Goal: Transaction & Acquisition: Purchase product/service

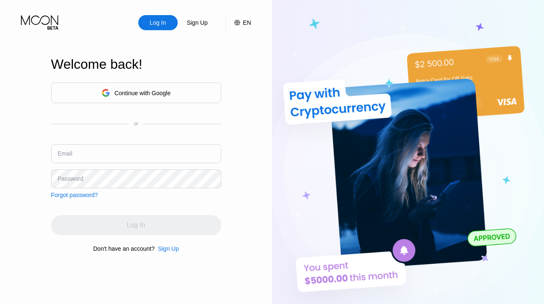
click at [132, 159] on input "text" at bounding box center [136, 153] width 170 height 19
paste input "[EMAIL_ADDRESS][DOMAIN_NAME]"
type input "[EMAIL_ADDRESS][DOMAIN_NAME]"
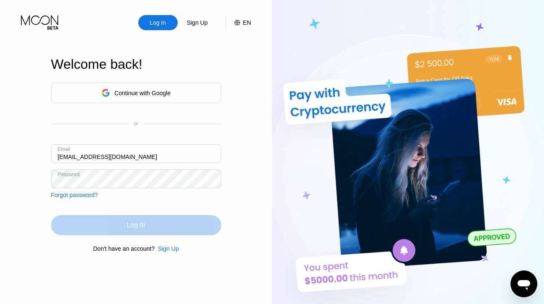
click at [121, 225] on div "Log In" at bounding box center [136, 225] width 170 height 20
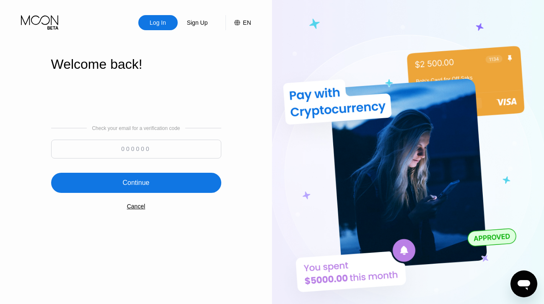
click at [112, 150] on input at bounding box center [136, 149] width 170 height 19
type input "852722"
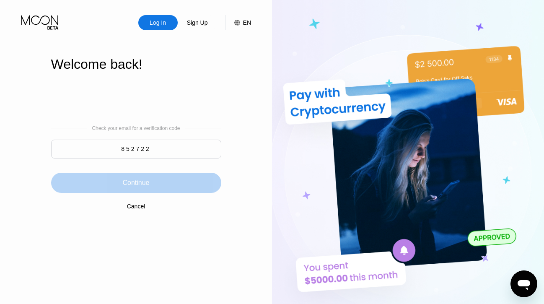
click at [122, 185] on div "Continue" at bounding box center [136, 183] width 170 height 20
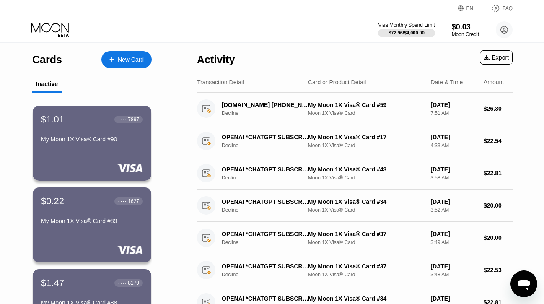
click at [125, 62] on div "New Card" at bounding box center [131, 59] width 26 height 7
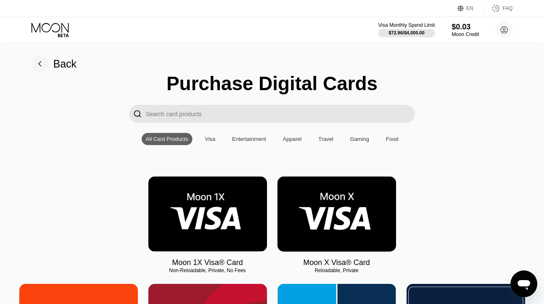
click at [210, 211] on img at bounding box center [207, 213] width 119 height 75
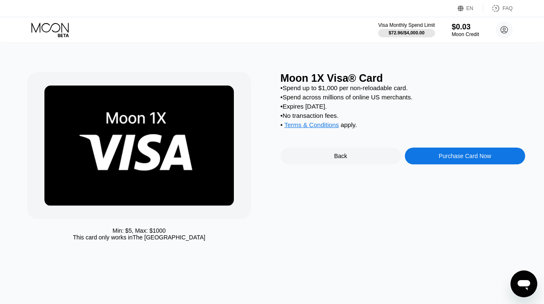
click at [52, 23] on icon at bounding box center [50, 30] width 39 height 15
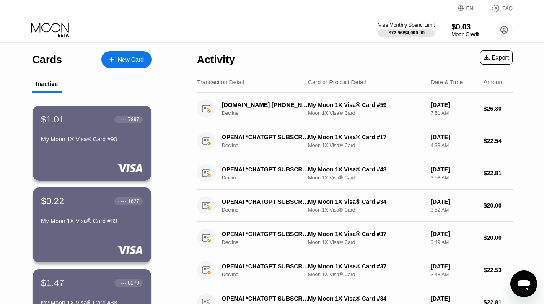
click at [464, 31] on div "$0.03" at bounding box center [465, 26] width 28 height 9
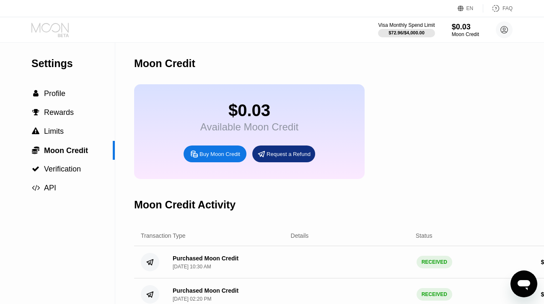
click at [59, 26] on icon at bounding box center [50, 30] width 39 height 15
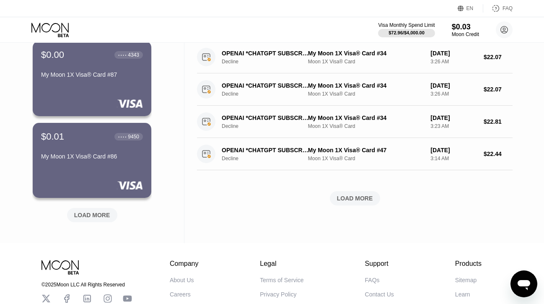
scroll to position [314, 0]
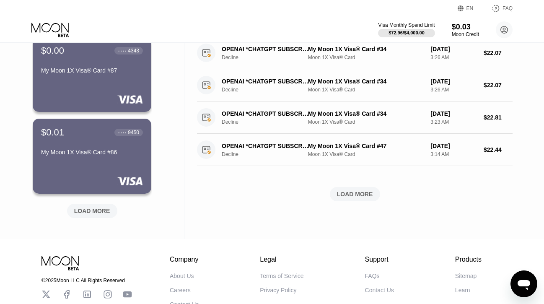
click at [349, 194] on div "LOAD MORE" at bounding box center [355, 194] width 36 height 8
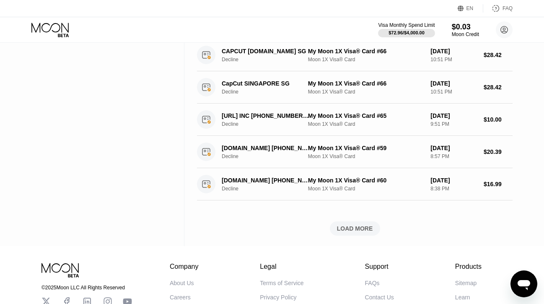
scroll to position [694, 0]
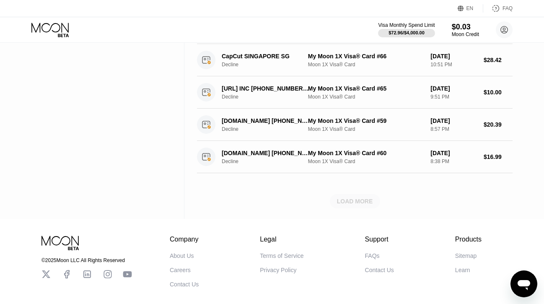
click at [363, 202] on div "LOAD MORE" at bounding box center [355, 201] width 36 height 8
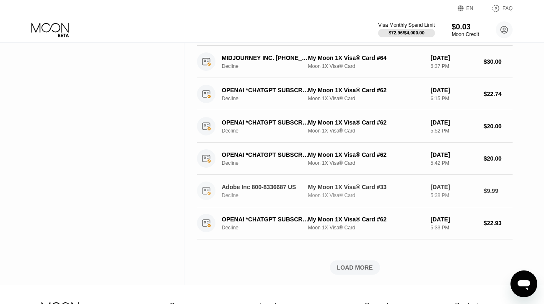
scroll to position [1039, 0]
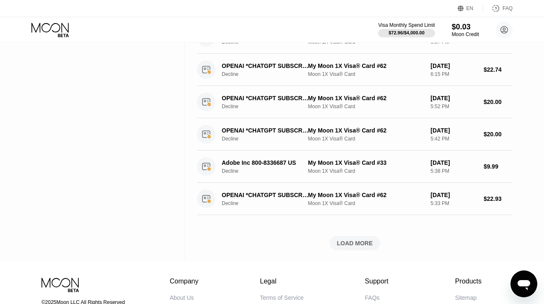
click at [361, 245] on div "LOAD MORE" at bounding box center [355, 243] width 36 height 8
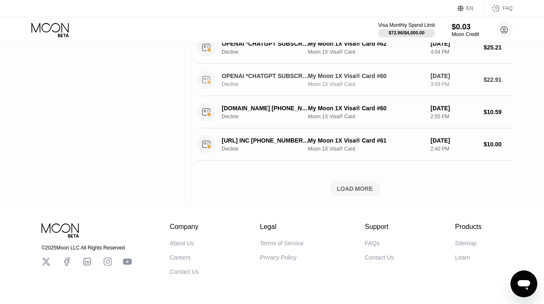
scroll to position [1491, 0]
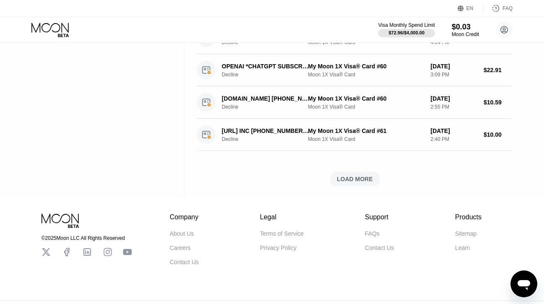
click at [341, 176] on div "LOAD MORE" at bounding box center [355, 179] width 36 height 8
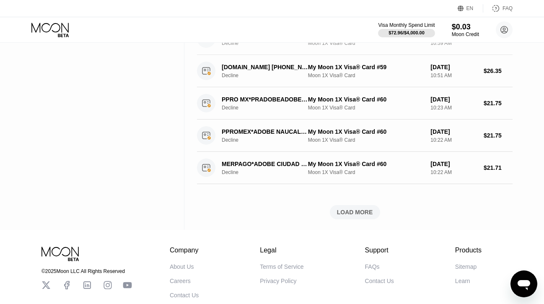
scroll to position [1876, 0]
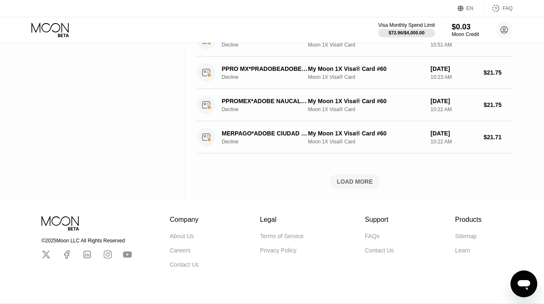
click at [341, 184] on div "LOAD MORE" at bounding box center [355, 182] width 36 height 8
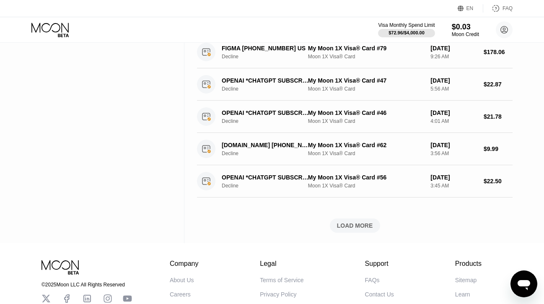
scroll to position [2246, 0]
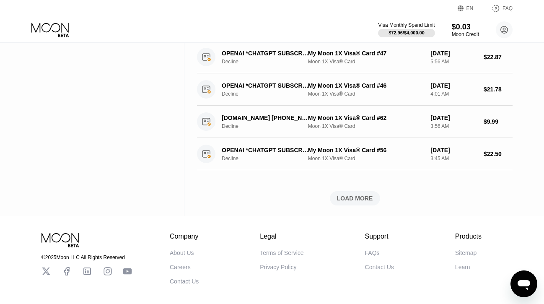
click at [357, 194] on div "LOAD MORE" at bounding box center [355, 198] width 50 height 14
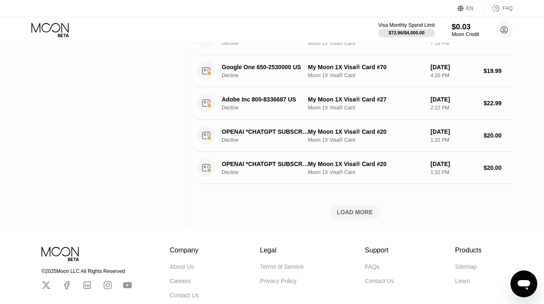
scroll to position [2654, 0]
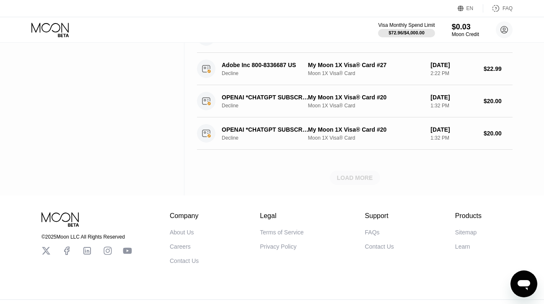
click at [345, 179] on div "LOAD MORE" at bounding box center [355, 178] width 36 height 8
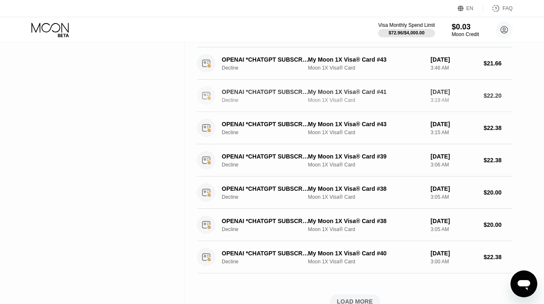
scroll to position [3056, 0]
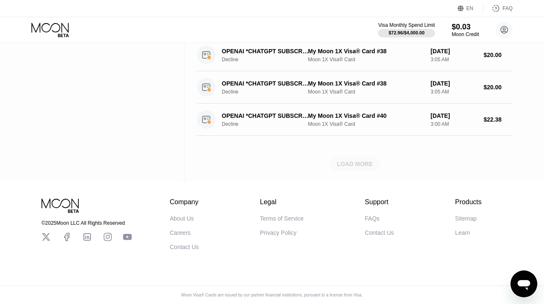
click at [341, 160] on div "LOAD MORE" at bounding box center [355, 164] width 36 height 8
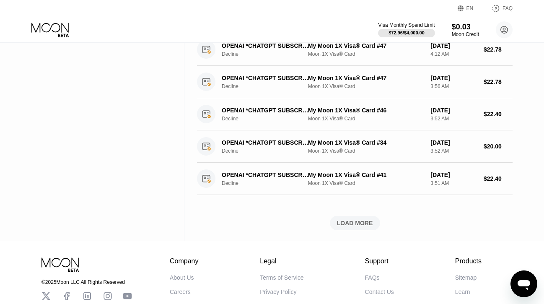
scroll to position [3400, 0]
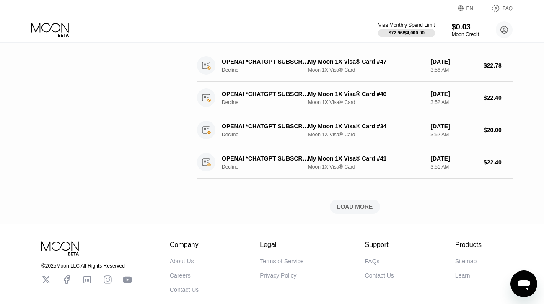
click at [354, 204] on div "LOAD MORE" at bounding box center [355, 207] width 36 height 8
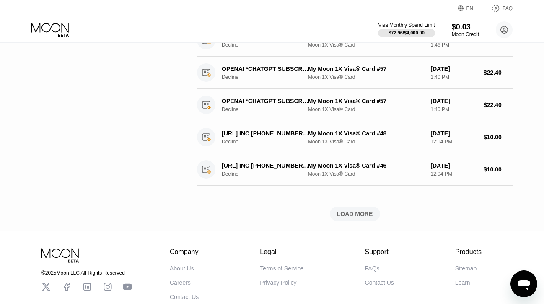
scroll to position [3787, 0]
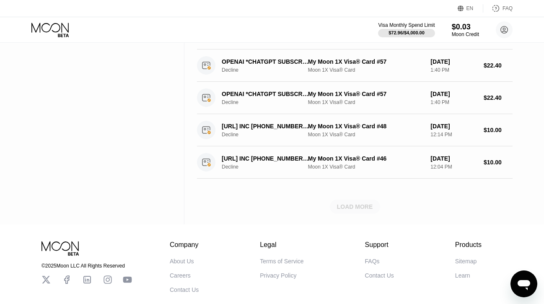
click at [341, 203] on div "LOAD MORE" at bounding box center [355, 207] width 36 height 8
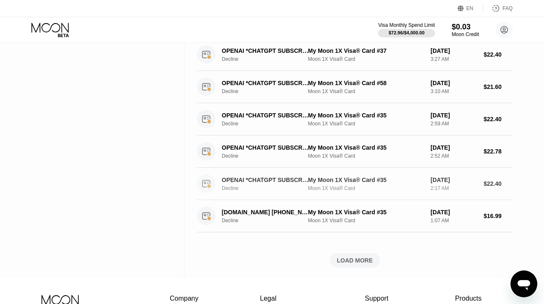
scroll to position [4149, 0]
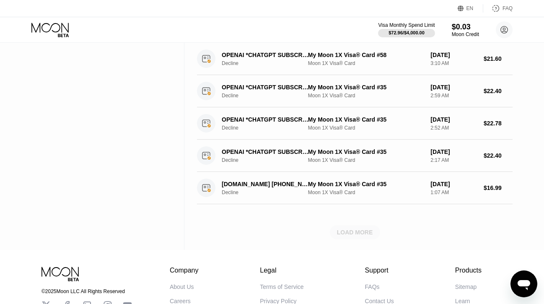
click at [367, 231] on div "LOAD MORE" at bounding box center [355, 232] width 36 height 8
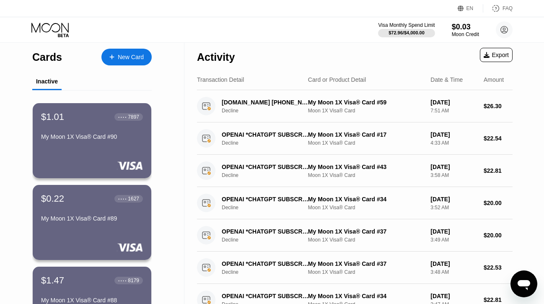
scroll to position [0, 0]
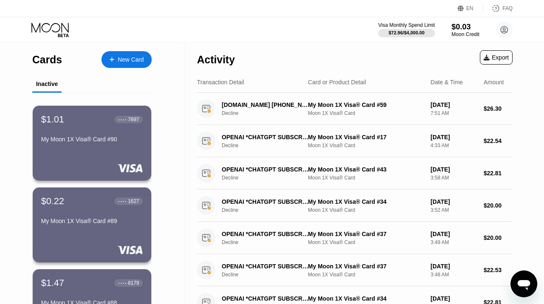
click at [460, 32] on div "Moon Credit" at bounding box center [465, 34] width 28 height 6
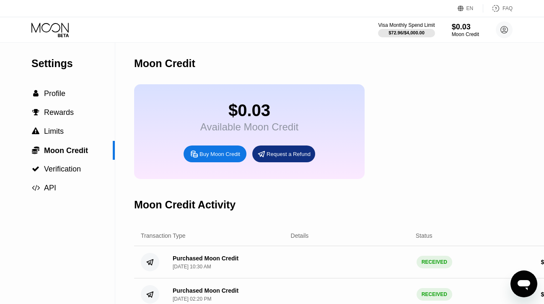
click at [228, 153] on div "Buy Moon Credit" at bounding box center [220, 153] width 41 height 7
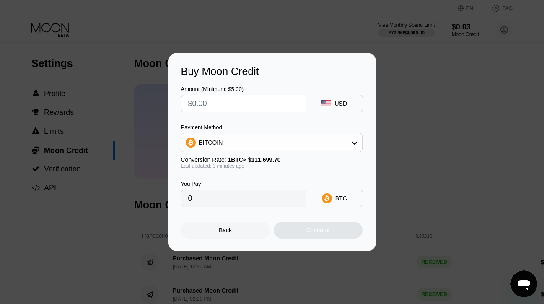
click at [239, 103] on input "text" at bounding box center [243, 103] width 111 height 17
type input "$1"
type input "0.00000896"
type input "$1000"
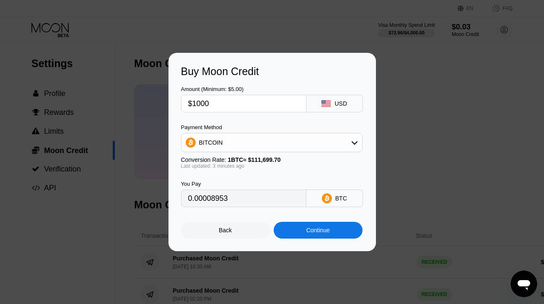
type input "0.00895258"
type input "$1000"
click at [226, 143] on div "BITCOIN" at bounding box center [271, 142] width 181 height 17
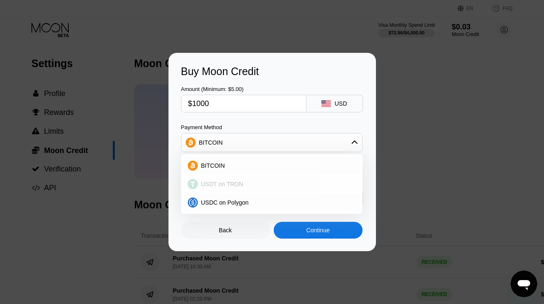
click at [226, 178] on div "USDT on TRON" at bounding box center [272, 184] width 176 height 17
type input "1010.10"
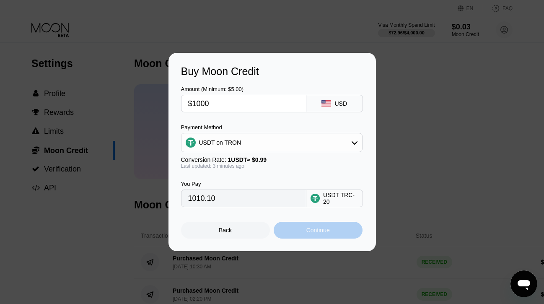
click at [280, 229] on div "Continue" at bounding box center [318, 230] width 89 height 17
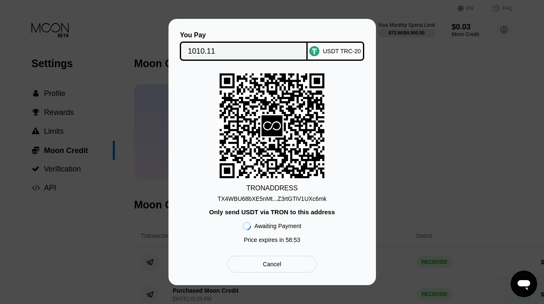
click at [249, 200] on div "TX4WBU68bXE5nMt...Z3rtGTiV1UXc6mk" at bounding box center [272, 198] width 109 height 7
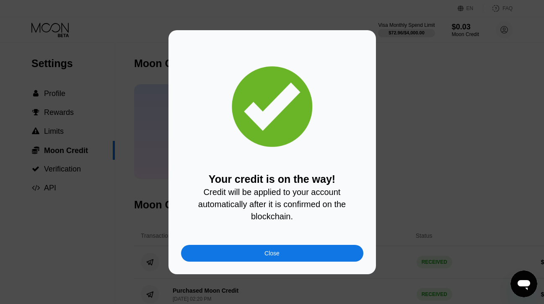
click at [205, 253] on div "Close" at bounding box center [272, 253] width 182 height 17
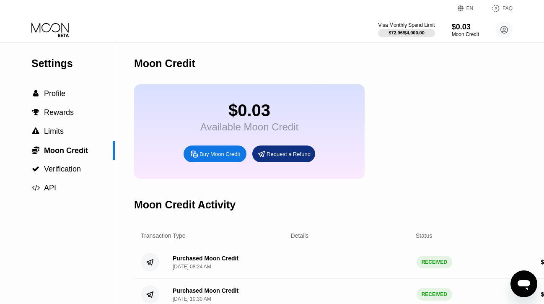
click at [60, 30] on icon at bounding box center [50, 30] width 39 height 15
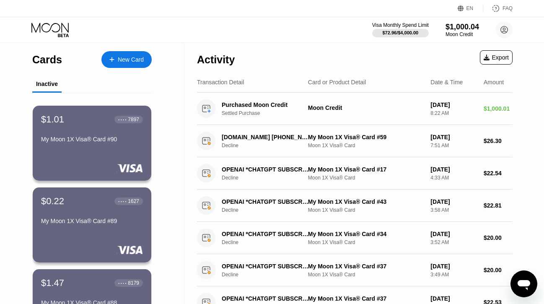
click at [126, 60] on div "New Card" at bounding box center [131, 59] width 26 height 7
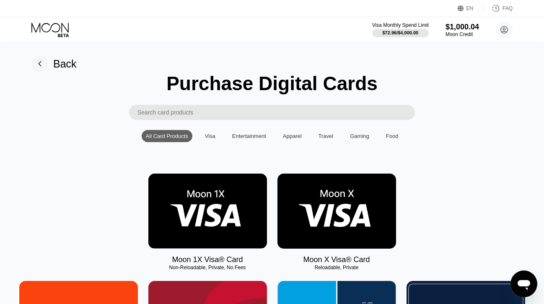
click at [183, 189] on img at bounding box center [207, 211] width 119 height 75
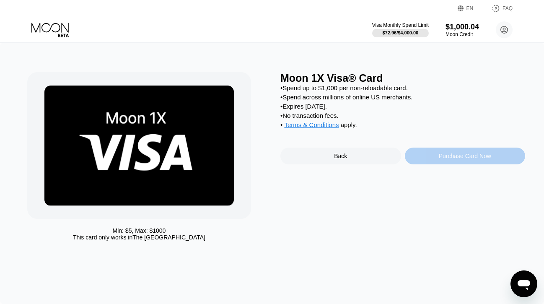
click at [419, 158] on div "Purchase Card Now" at bounding box center [465, 156] width 121 height 17
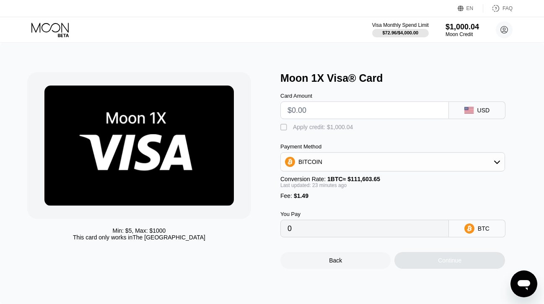
click at [319, 114] on input "text" at bounding box center [365, 110] width 154 height 17
type input "$2"
type input "0.00003127"
type input "$20"
type input "0.00019251"
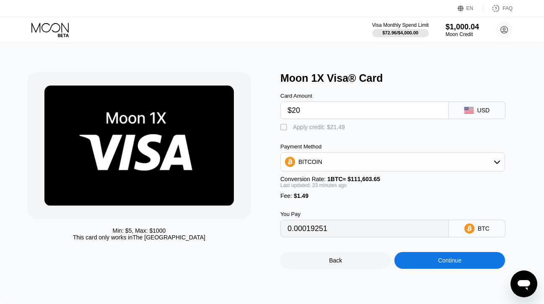
type input "$20"
click at [308, 127] on div "Apply credit: $21.49" at bounding box center [319, 127] width 52 height 7
type input "0"
click at [412, 263] on div "Continue" at bounding box center [449, 260] width 110 height 17
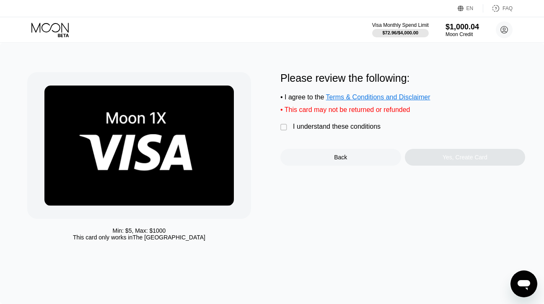
click at [317, 127] on div "I understand these conditions" at bounding box center [337, 127] width 88 height 8
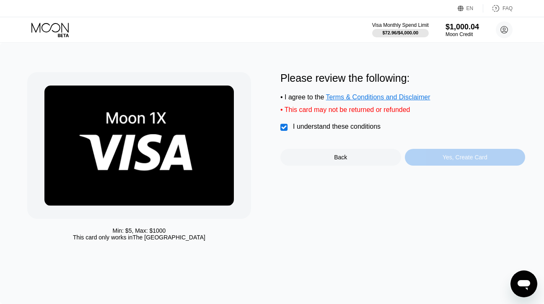
click at [419, 153] on div "Yes, Create Card" at bounding box center [465, 157] width 121 height 17
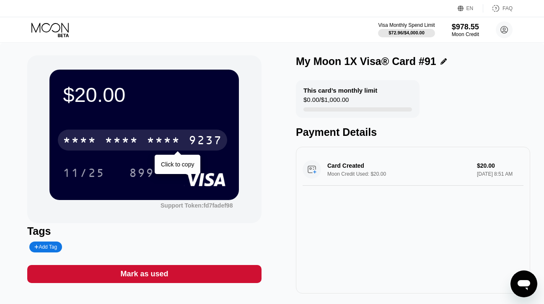
click at [207, 140] on div "9237" at bounding box center [206, 141] width 34 height 13
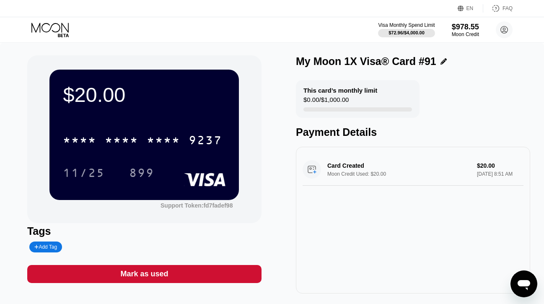
click at [51, 31] on icon at bounding box center [50, 30] width 39 height 15
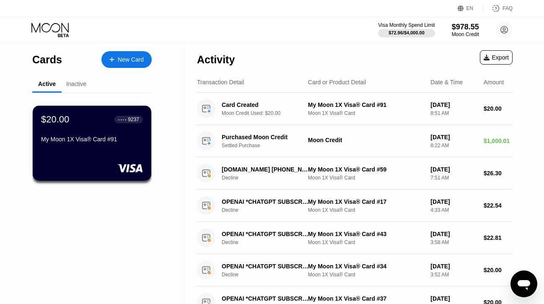
click at [50, 26] on icon at bounding box center [50, 30] width 39 height 15
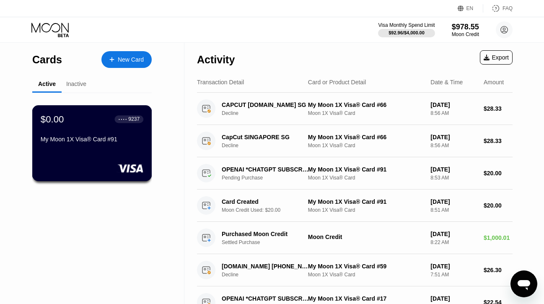
click at [97, 152] on div "$0.00 ● ● ● ● 9237 My Moon 1X Visa® Card #91" at bounding box center [92, 143] width 120 height 76
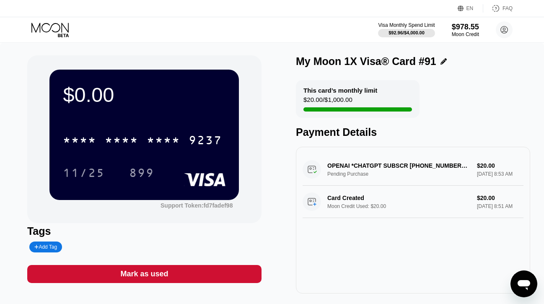
click at [122, 273] on div "Mark as used" at bounding box center [144, 274] width 48 height 10
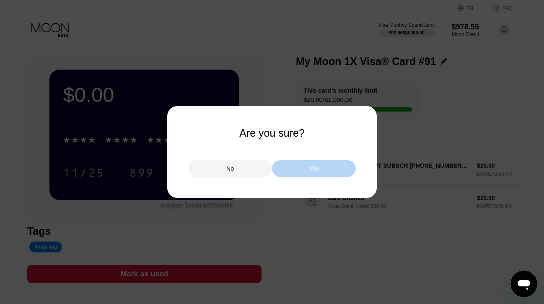
click at [291, 166] on div "Yes" at bounding box center [314, 168] width 84 height 17
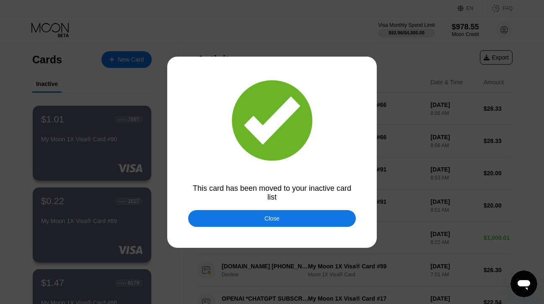
click at [267, 220] on div "Close" at bounding box center [271, 218] width 15 height 7
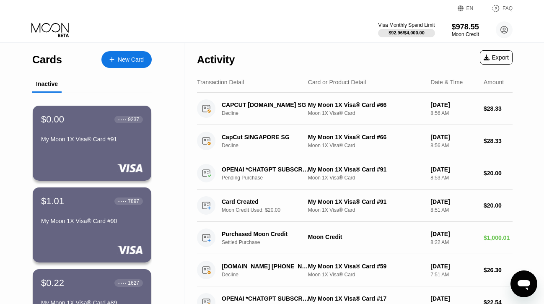
click at [132, 68] on div "Cards New Card" at bounding box center [91, 57] width 119 height 29
click at [129, 59] on div "New Card" at bounding box center [131, 59] width 26 height 7
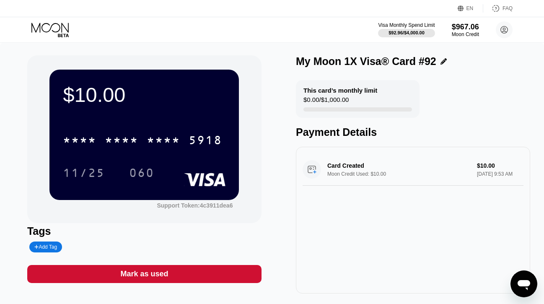
click at [52, 28] on icon at bounding box center [50, 30] width 39 height 15
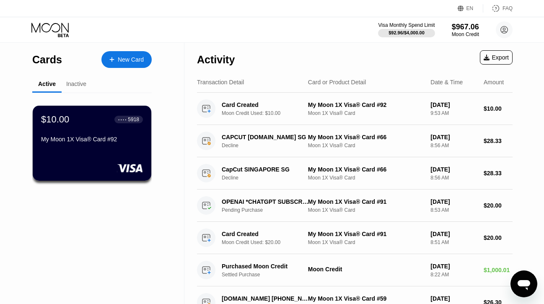
click at [137, 65] on div "New Card" at bounding box center [126, 59] width 50 height 17
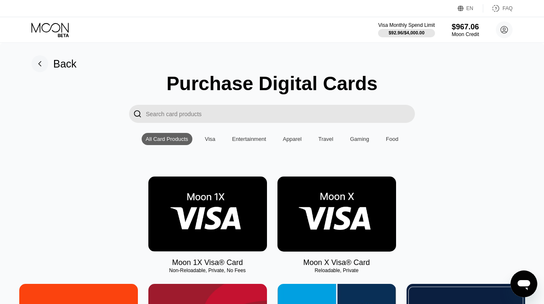
click at [167, 178] on img at bounding box center [207, 213] width 119 height 75
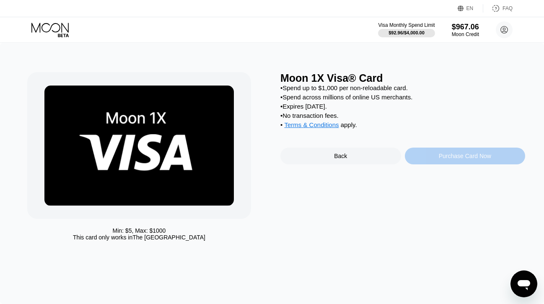
click at [434, 153] on div "Purchase Card Now" at bounding box center [465, 156] width 121 height 17
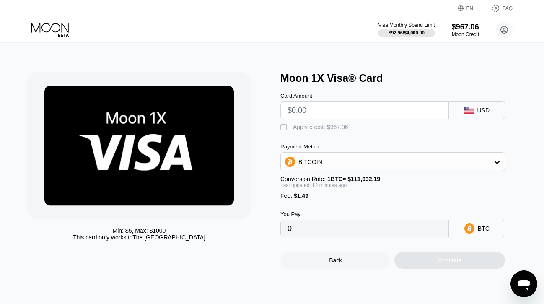
click at [333, 112] on input "text" at bounding box center [365, 110] width 154 height 17
type input "$2"
type input "0.00003130"
type input "$23"
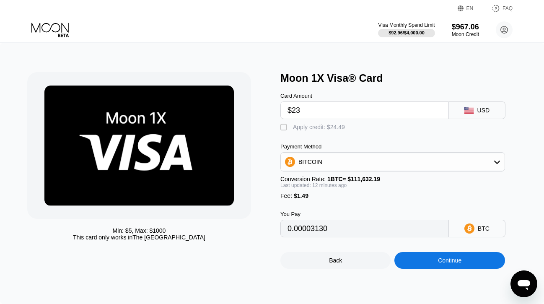
type input "0.00021959"
type input "$23.5"
type input "0.00022408"
type input "$23.5"
click at [328, 128] on div "Apply credit: $24.99" at bounding box center [319, 127] width 52 height 7
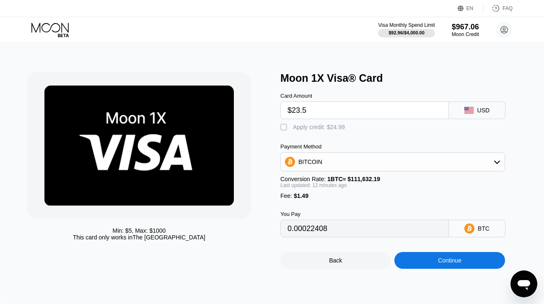
type input "0"
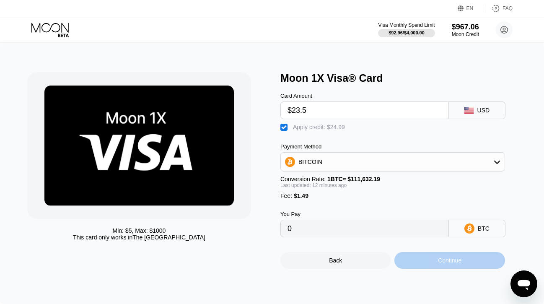
click at [403, 257] on div "Continue" at bounding box center [449, 260] width 110 height 17
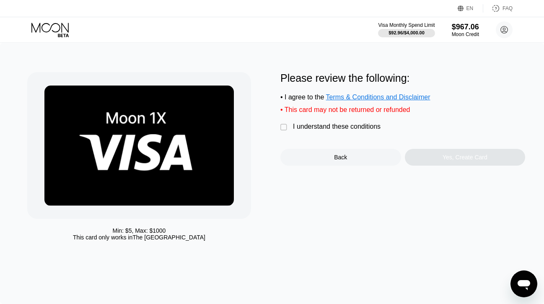
click at [320, 121] on div "Please review the following: • I agree to the Terms & Conditions and Disclaimer…" at bounding box center [402, 118] width 245 height 93
click at [321, 126] on div "I understand these conditions" at bounding box center [337, 127] width 88 height 8
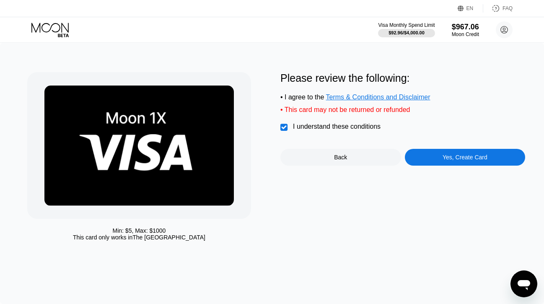
click at [401, 161] on div "Back Yes, Create Card" at bounding box center [402, 157] width 245 height 17
click at [424, 161] on div "Yes, Create Card" at bounding box center [465, 157] width 121 height 17
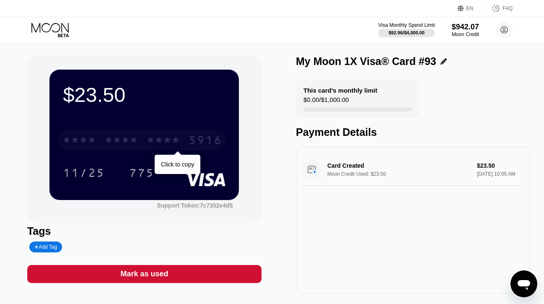
click at [205, 135] on div "5916" at bounding box center [206, 141] width 34 height 13
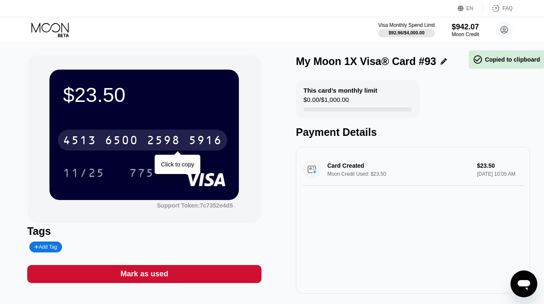
click at [205, 135] on div "5916" at bounding box center [206, 141] width 34 height 13
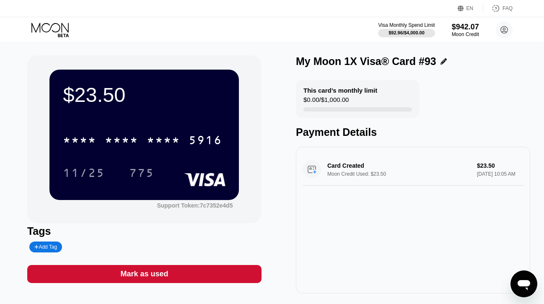
click at [54, 29] on icon at bounding box center [50, 30] width 39 height 15
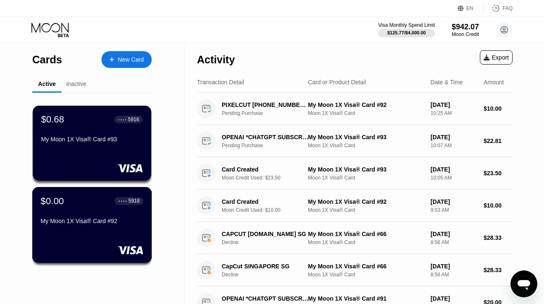
click at [73, 218] on div "My Moon 1X Visa® Card #92" at bounding box center [92, 221] width 103 height 7
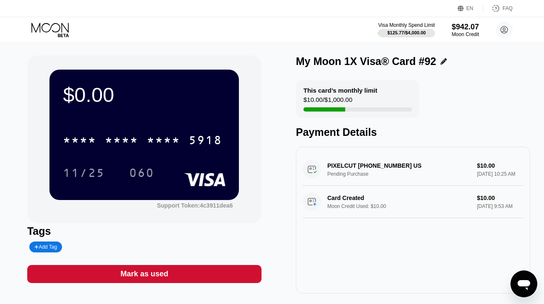
click at [156, 281] on div "Mark as used" at bounding box center [144, 274] width 234 height 18
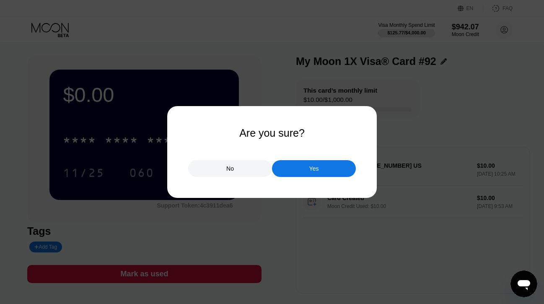
click at [298, 179] on div at bounding box center [272, 152] width 544 height 304
click at [302, 170] on div "Yes" at bounding box center [314, 168] width 84 height 17
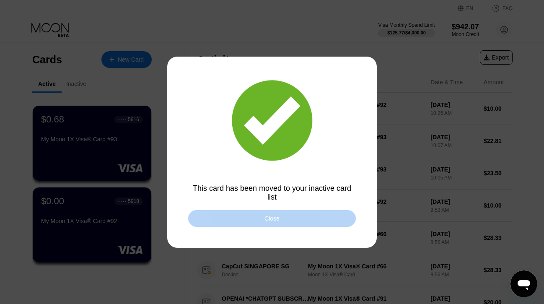
click at [200, 219] on div "Close" at bounding box center [272, 218] width 168 height 17
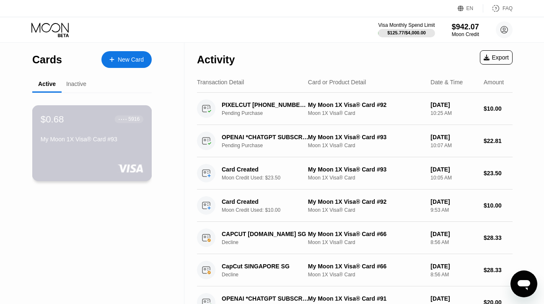
click at [98, 146] on div "$0.68 ● ● ● ● 5916 My Moon 1X Visa® Card #93" at bounding box center [92, 143] width 120 height 76
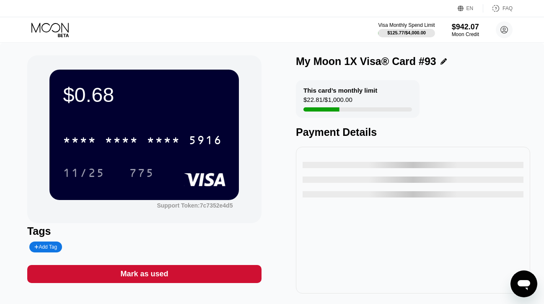
click at [167, 281] on div "Mark as used" at bounding box center [144, 274] width 234 height 18
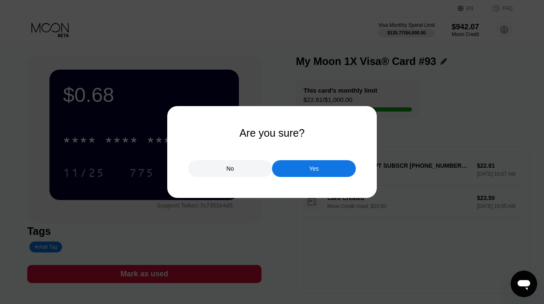
click at [312, 167] on div "Yes" at bounding box center [314, 169] width 10 height 8
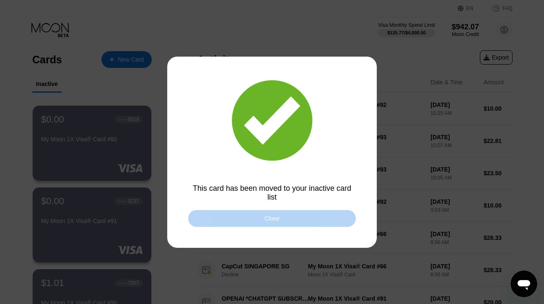
click at [236, 214] on div "Close" at bounding box center [272, 218] width 168 height 17
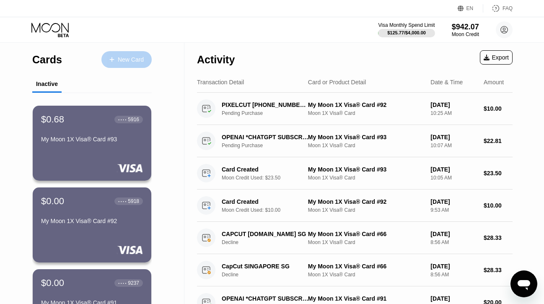
click at [125, 53] on div "New Card" at bounding box center [126, 59] width 50 height 17
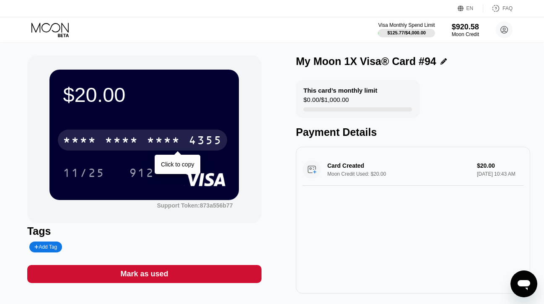
click at [145, 138] on div "* * * * * * * * * * * * 4355" at bounding box center [142, 140] width 169 height 21
click at [145, 138] on div "4513 6500 2383 4355" at bounding box center [142, 140] width 169 height 21
click at [145, 138] on div "* * * * * * * * * * * * 4355" at bounding box center [142, 140] width 169 height 21
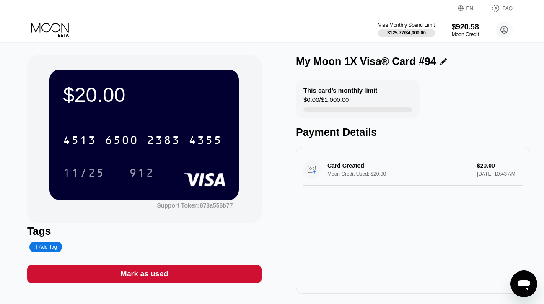
click at [55, 30] on icon at bounding box center [50, 30] width 39 height 15
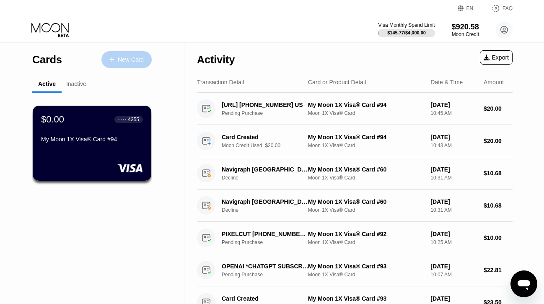
click at [117, 64] on div "New Card" at bounding box center [126, 59] width 50 height 17
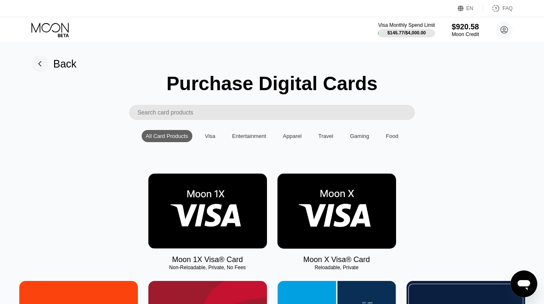
click at [205, 185] on img at bounding box center [207, 211] width 119 height 75
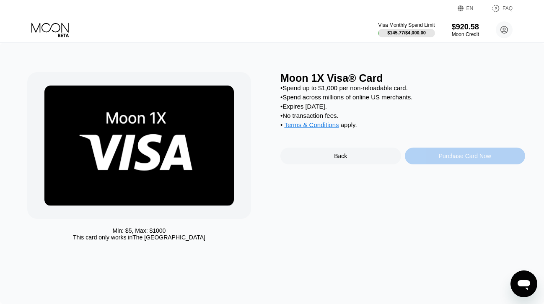
click at [444, 153] on div "Purchase Card Now" at bounding box center [465, 156] width 121 height 17
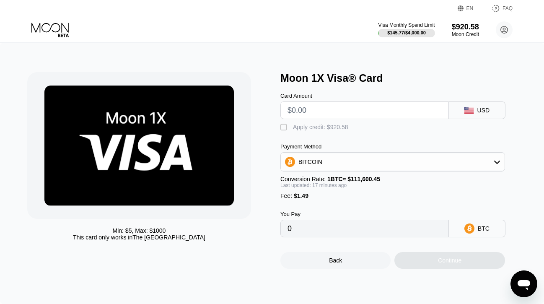
click at [376, 110] on input "text" at bounding box center [365, 110] width 154 height 17
type input "$1"
type input "0.00002233"
type input "$19"
type input "0.00018373"
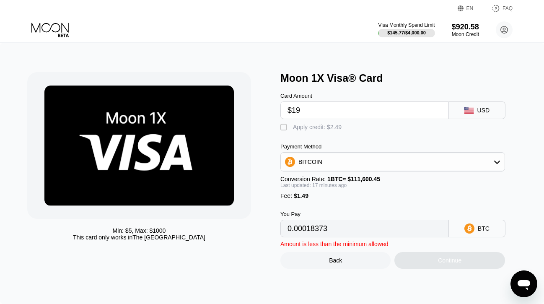
type input "$190"
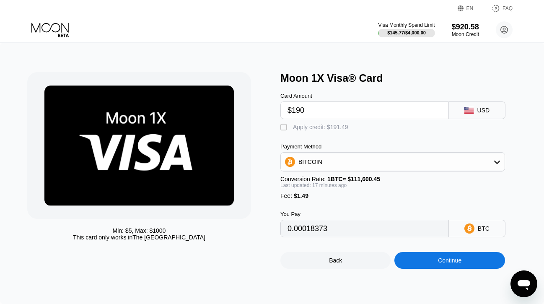
type input "0.00171698"
type input "$190"
click at [336, 129] on div "Apply credit: $191.49" at bounding box center [320, 127] width 55 height 7
type input "0"
click at [411, 263] on div "Continue" at bounding box center [449, 260] width 110 height 17
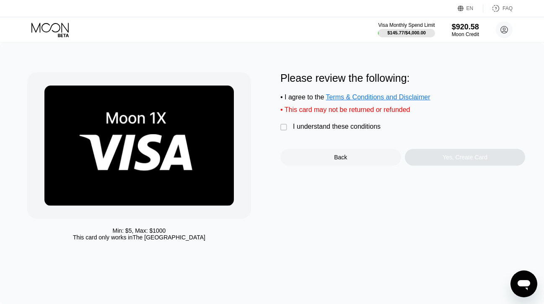
click at [330, 130] on div "I understand these conditions" at bounding box center [337, 127] width 88 height 8
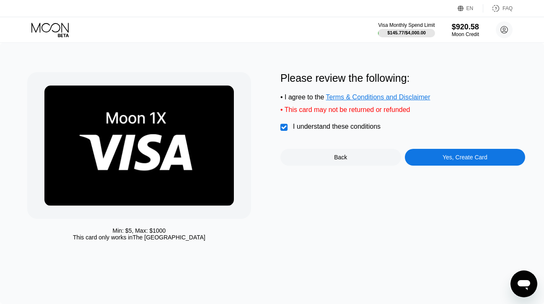
click at [439, 161] on div "Yes, Create Card" at bounding box center [465, 157] width 121 height 17
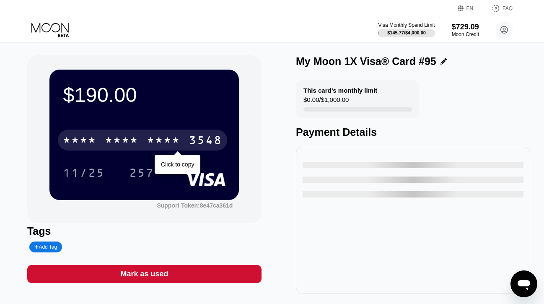
click at [161, 135] on div "* * * *" at bounding box center [164, 141] width 34 height 13
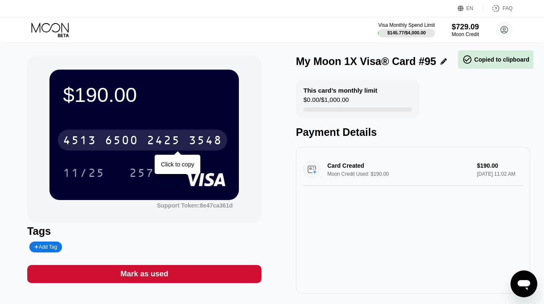
click at [161, 135] on div "2425" at bounding box center [164, 141] width 34 height 13
click at [161, 135] on div "* * * *" at bounding box center [164, 141] width 34 height 13
click at [157, 140] on div "2425" at bounding box center [164, 141] width 34 height 13
click at [157, 140] on div "* * * *" at bounding box center [164, 141] width 34 height 13
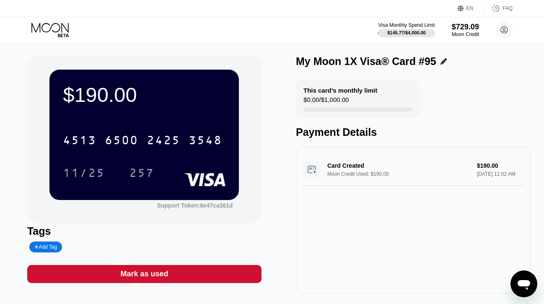
click at [58, 30] on icon at bounding box center [49, 28] width 37 height 10
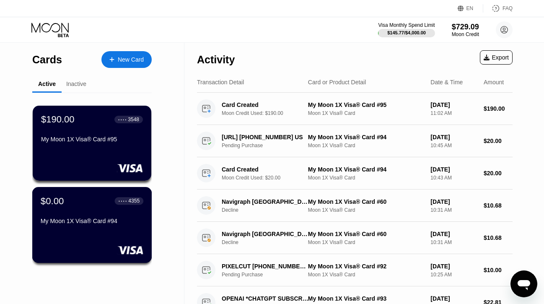
click at [81, 219] on div "My Moon 1X Visa® Card #94" at bounding box center [92, 221] width 103 height 7
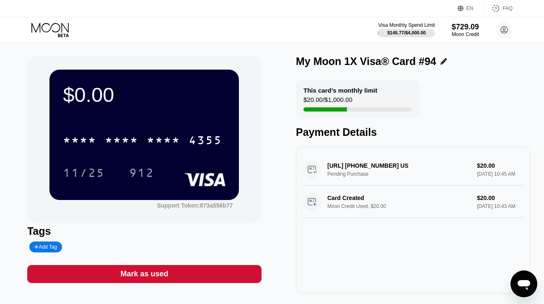
click at [152, 270] on div "Mark as used" at bounding box center [144, 274] width 48 height 10
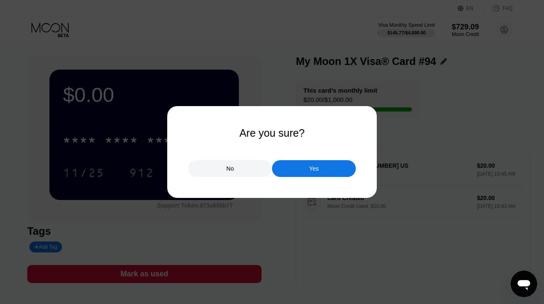
click at [309, 168] on div "Yes" at bounding box center [314, 169] width 10 height 8
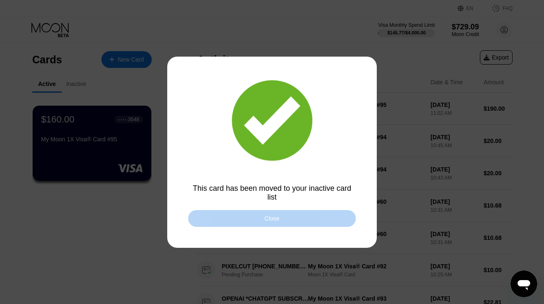
click at [259, 214] on div "Close" at bounding box center [272, 218] width 168 height 17
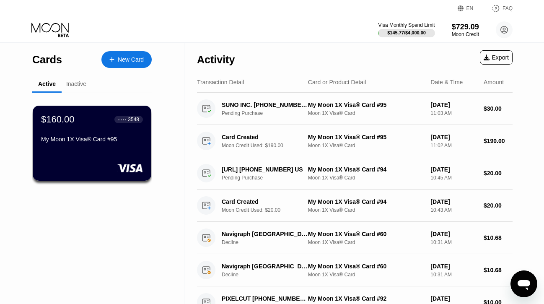
click at [57, 32] on icon at bounding box center [50, 30] width 39 height 15
click at [133, 61] on div "New Card" at bounding box center [131, 59] width 26 height 7
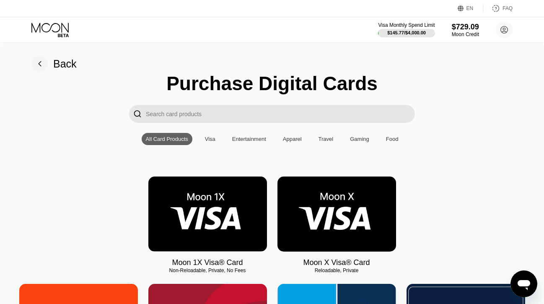
click at [189, 207] on img at bounding box center [207, 213] width 119 height 75
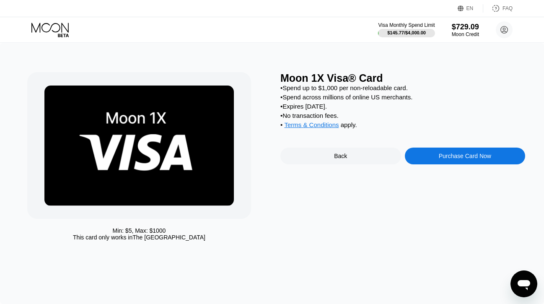
click at [439, 158] on div "Purchase Card Now" at bounding box center [465, 156] width 52 height 7
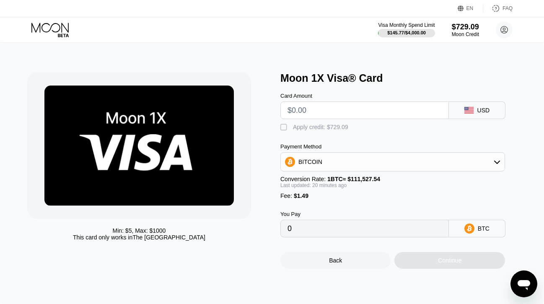
click at [342, 113] on input "text" at bounding box center [365, 110] width 154 height 17
type input "$1"
type input "0.00002233"
type input "$178"
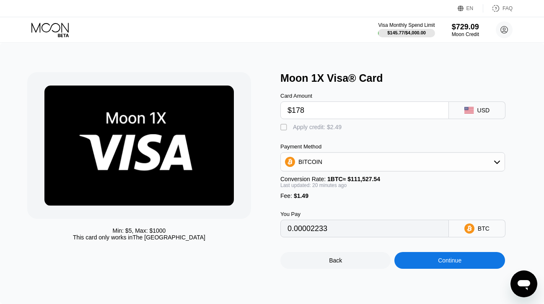
type input "0.00160894"
type input "$178.2"
type input "0.00161074"
type input "$178.2"
click at [319, 130] on div "Apply credit: $179.69" at bounding box center [320, 127] width 55 height 7
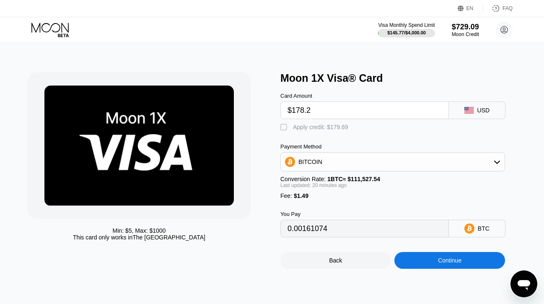
type input "0"
click at [430, 263] on div "Continue" at bounding box center [449, 260] width 110 height 17
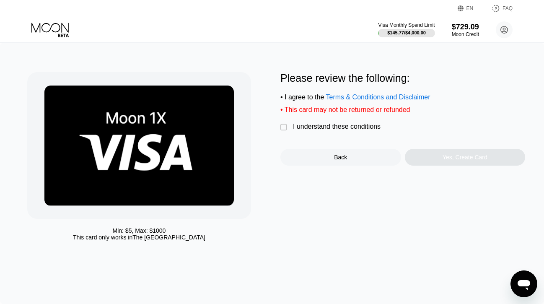
click at [351, 127] on div "I understand these conditions" at bounding box center [337, 127] width 88 height 8
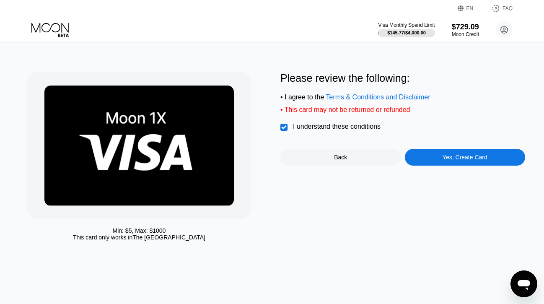
click at [429, 161] on div "Yes, Create Card" at bounding box center [465, 157] width 121 height 17
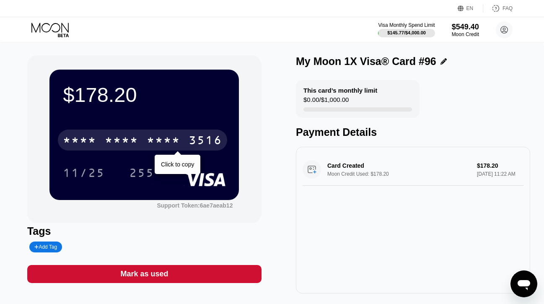
click at [187, 137] on div "* * * * * * * * * * * * 3516" at bounding box center [142, 140] width 169 height 21
click at [187, 137] on div "4513 6500 2688 3516" at bounding box center [142, 140] width 169 height 21
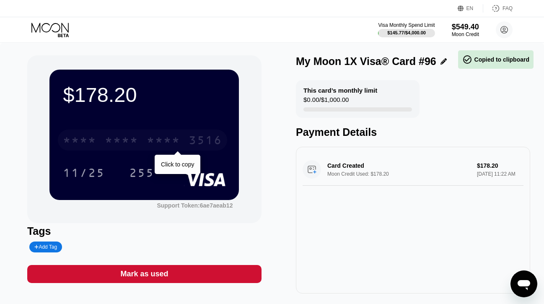
click at [187, 137] on div "* * * * * * * * * * * * 3516" at bounding box center [142, 140] width 169 height 21
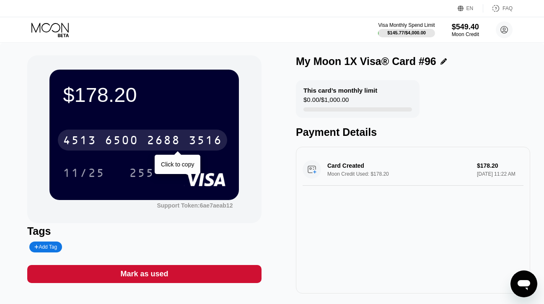
click at [172, 138] on div "2688" at bounding box center [164, 141] width 34 height 13
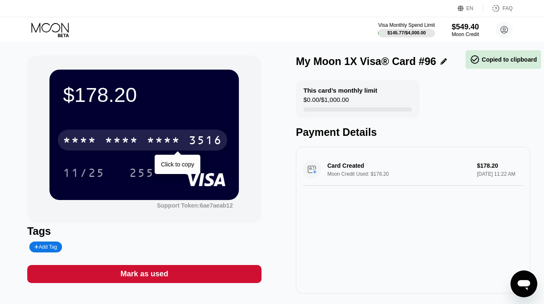
click at [172, 138] on div "* * * *" at bounding box center [164, 141] width 34 height 13
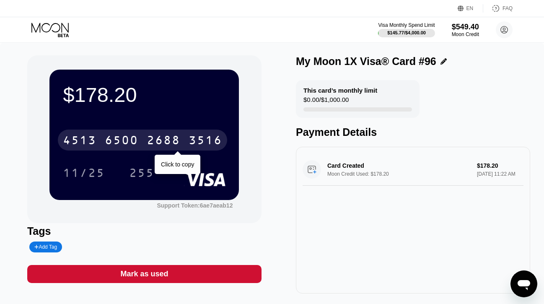
click at [95, 140] on div "4513" at bounding box center [80, 141] width 34 height 13
click at [95, 140] on div "* * * *" at bounding box center [80, 141] width 34 height 13
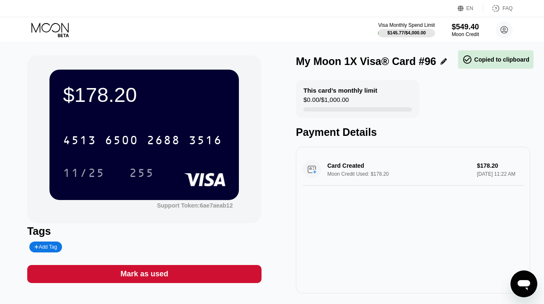
click at [55, 27] on icon at bounding box center [50, 30] width 39 height 15
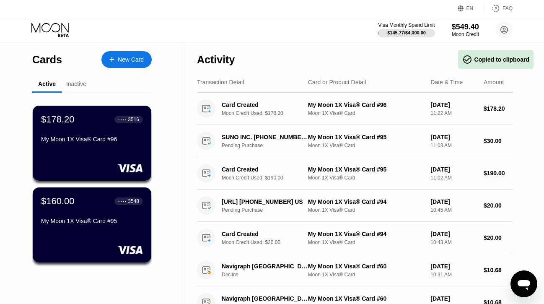
click at [71, 211] on div "$160.00 ● ● ● ● 3548 My Moon 1X Visa® Card #95" at bounding box center [92, 212] width 102 height 32
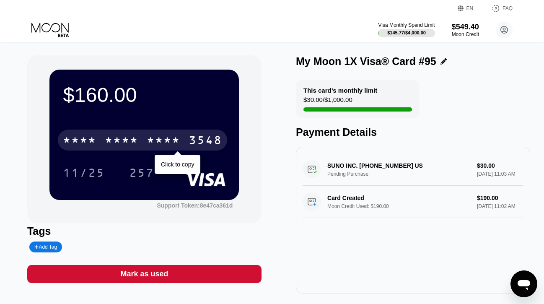
click at [143, 135] on div "* * * * * * * * * * * * 3548" at bounding box center [142, 140] width 169 height 21
click at [143, 135] on div "[CREDIT_CARD_NUMBER]" at bounding box center [142, 140] width 169 height 21
click at [143, 135] on div "* * * * * * * * * * * * 3548" at bounding box center [142, 140] width 169 height 21
click at [127, 140] on div "6500" at bounding box center [122, 141] width 34 height 13
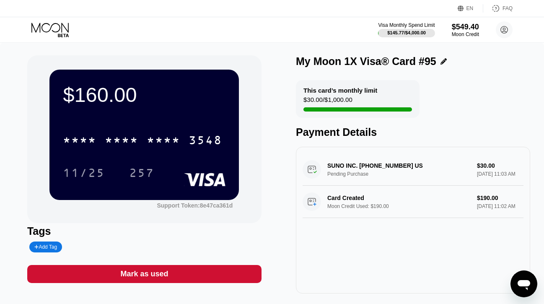
click at [62, 33] on icon at bounding box center [50, 30] width 39 height 15
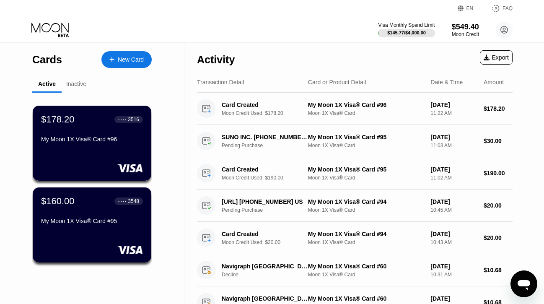
click at [124, 67] on div "New Card" at bounding box center [126, 59] width 50 height 17
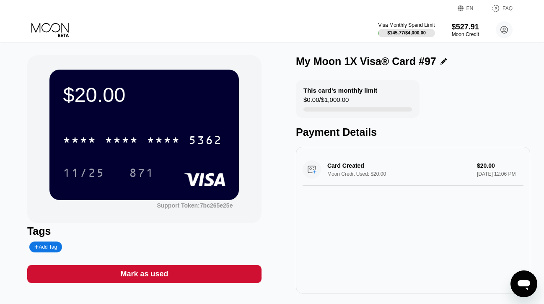
click at [62, 30] on icon at bounding box center [50, 30] width 39 height 15
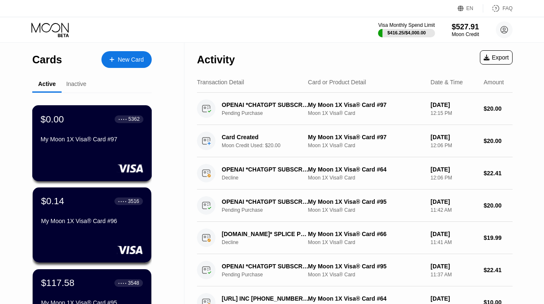
click at [84, 125] on div "$0.00 ● ● ● ● 5362 My Moon 1X Visa® Card #97" at bounding box center [92, 130] width 103 height 32
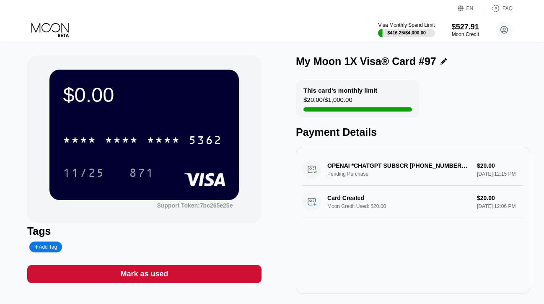
click at [138, 279] on div "Mark as used" at bounding box center [144, 274] width 48 height 10
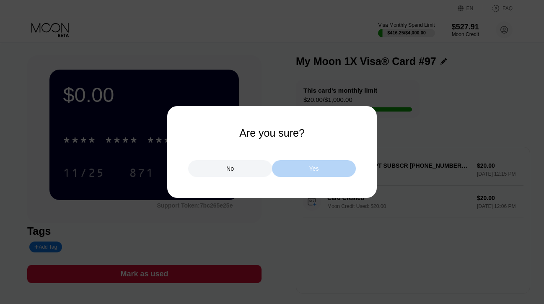
click at [291, 164] on div "Yes" at bounding box center [314, 168] width 84 height 17
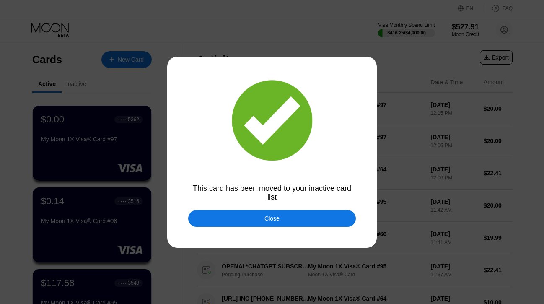
click at [214, 225] on div "Close" at bounding box center [272, 218] width 168 height 17
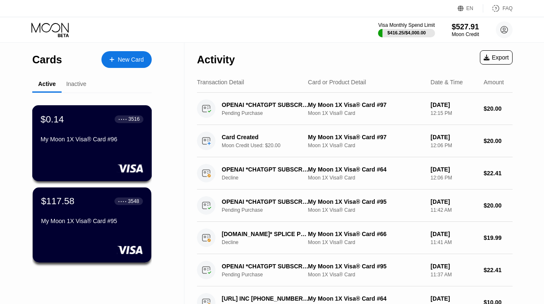
click at [86, 141] on div "My Moon 1X Visa® Card #96" at bounding box center [92, 139] width 103 height 7
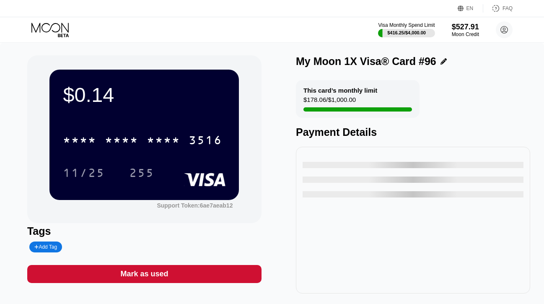
click at [151, 274] on div "Mark as used" at bounding box center [144, 274] width 48 height 10
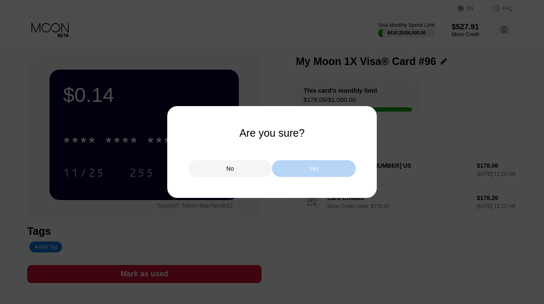
click at [296, 164] on div "Yes" at bounding box center [314, 168] width 84 height 17
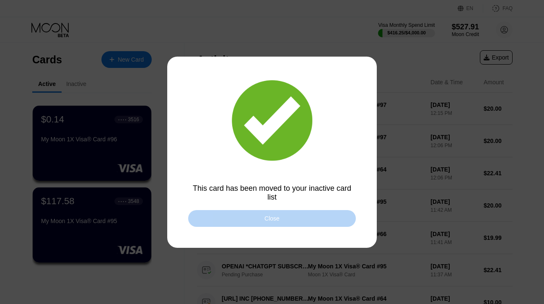
click at [240, 215] on div "Close" at bounding box center [272, 218] width 168 height 17
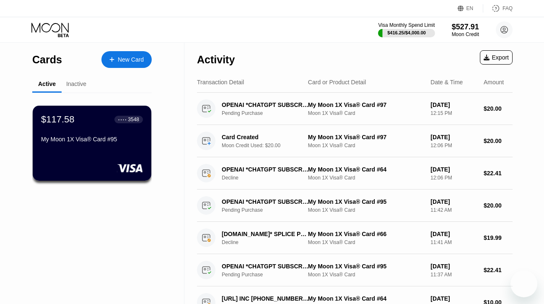
click at [84, 155] on div "$117.58 ● ● ● ● 3548 My Moon 1X Visa® Card #95" at bounding box center [92, 143] width 119 height 75
click at [88, 137] on div "Cards New Card Active Inactive $117.58 ● ● ● ● 3548 My Moon 1X Visa® Card #95 A…" at bounding box center [272, 152] width 544 height 304
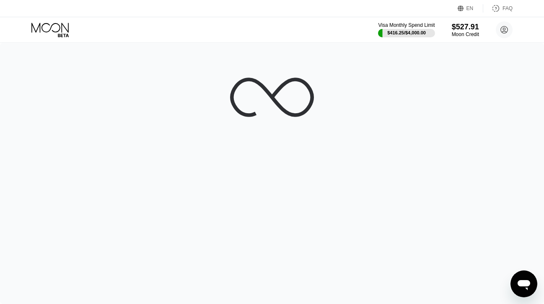
click at [87, 134] on div at bounding box center [272, 173] width 544 height 261
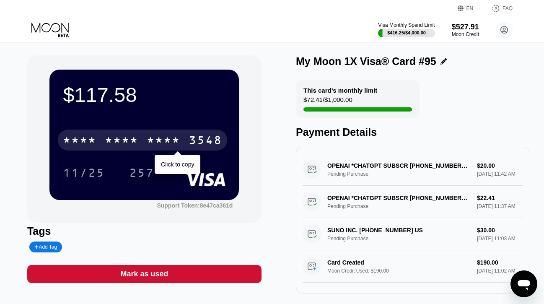
click at [92, 140] on div "* * * *" at bounding box center [80, 141] width 34 height 13
click at [92, 140] on div "4513" at bounding box center [80, 141] width 34 height 13
click at [119, 145] on div "* * * *" at bounding box center [122, 141] width 34 height 13
click at [119, 145] on div "6500" at bounding box center [122, 141] width 34 height 13
click at [110, 138] on div "* * * *" at bounding box center [122, 141] width 34 height 13
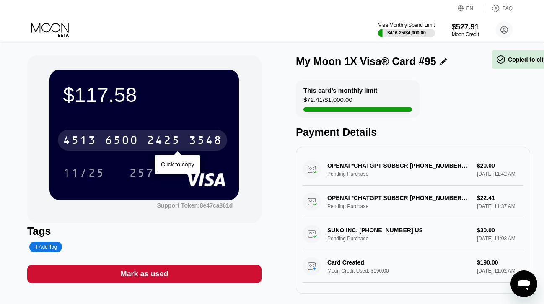
click at [110, 138] on div "6500" at bounding box center [122, 141] width 34 height 13
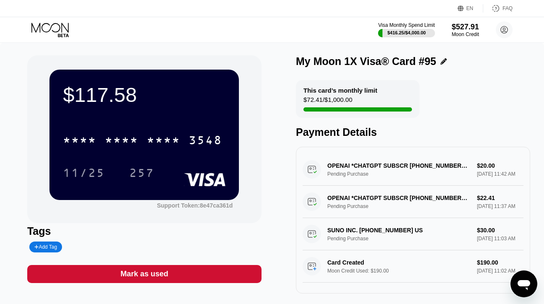
click at [54, 28] on icon at bounding box center [50, 30] width 39 height 15
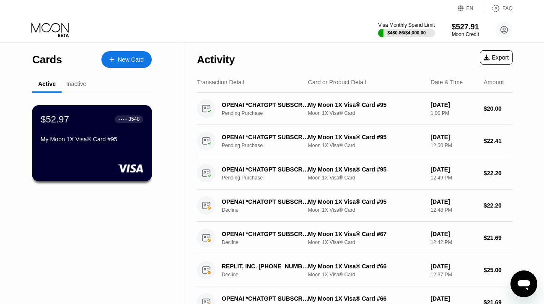
click at [93, 145] on div "My Moon 1X Visa® Card #95" at bounding box center [92, 141] width 103 height 10
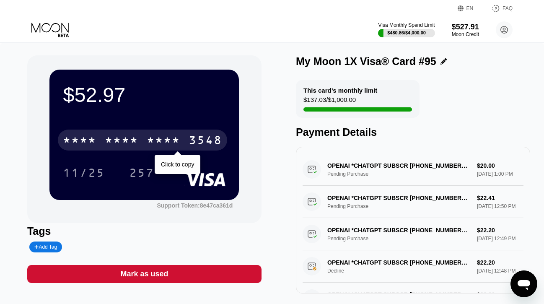
click at [161, 139] on div "* * * *" at bounding box center [164, 141] width 34 height 13
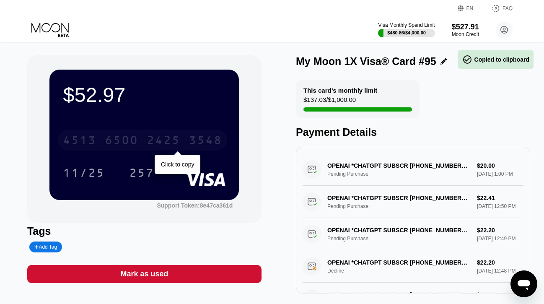
click at [161, 139] on div "2425" at bounding box center [164, 141] width 34 height 13
click at [161, 139] on div "* * * *" at bounding box center [164, 141] width 34 height 13
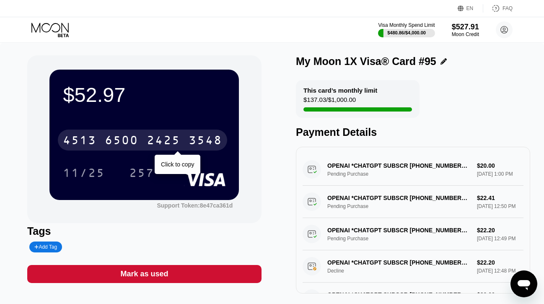
click at [144, 135] on div "[CREDIT_CARD_NUMBER]" at bounding box center [142, 140] width 169 height 21
click at [144, 135] on div "* * * * * * * * * * * * 3548" at bounding box center [142, 140] width 169 height 21
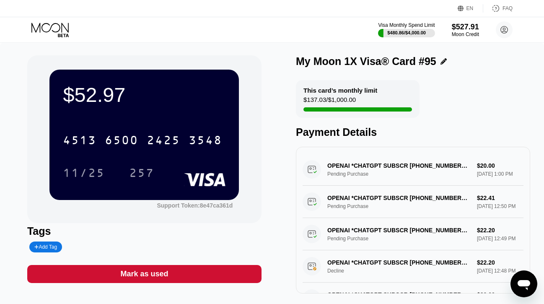
click at [45, 18] on div "Visa Monthly Spend Limit $480.86 / $4,000.00 $527.91 Moon Credit [EMAIL_ADDRESS…" at bounding box center [272, 29] width 544 height 25
click at [45, 27] on icon at bounding box center [50, 30] width 39 height 15
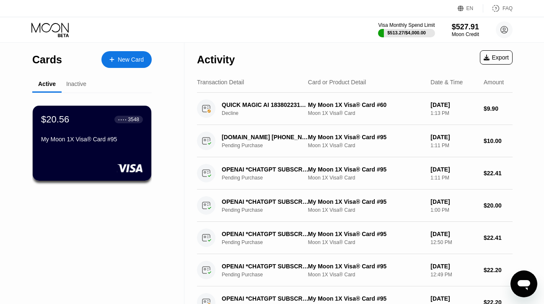
click at [126, 61] on div "New Card" at bounding box center [131, 59] width 26 height 7
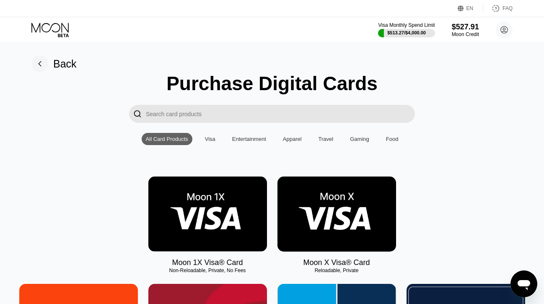
click at [180, 182] on img at bounding box center [207, 213] width 119 height 75
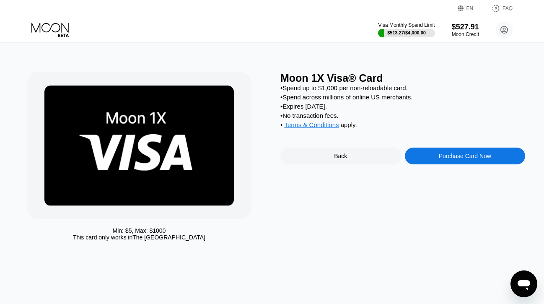
click at [445, 159] on div "Purchase Card Now" at bounding box center [465, 156] width 52 height 7
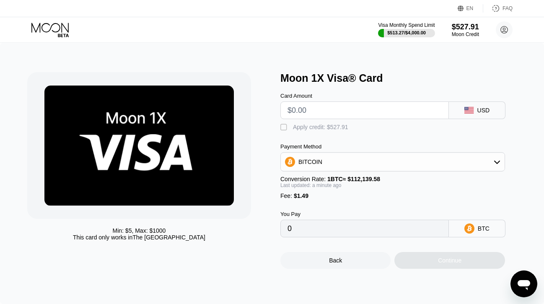
click at [346, 110] on input "text" at bounding box center [365, 110] width 154 height 17
type input "$23"
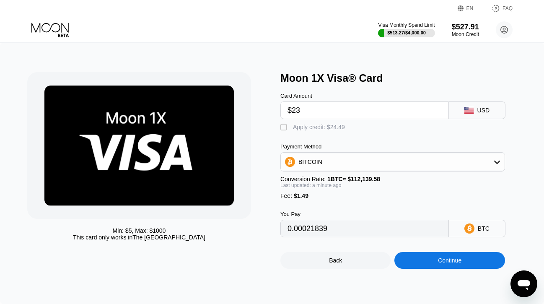
type input "0.00021839"
type input "$23"
click at [325, 124] on div "Apply credit: $24.49" at bounding box center [319, 127] width 52 height 7
type input "0"
click at [422, 259] on div "Continue" at bounding box center [449, 260] width 110 height 17
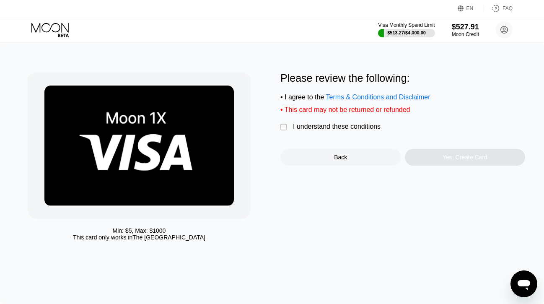
click at [353, 124] on div "I understand these conditions" at bounding box center [337, 127] width 88 height 8
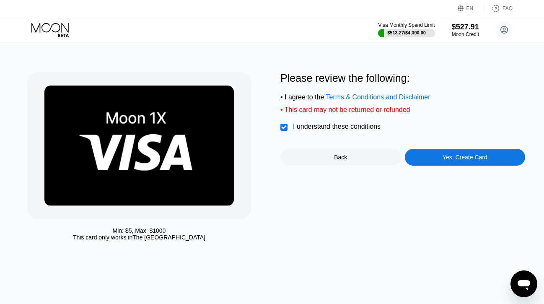
click at [428, 158] on div "Yes, Create Card" at bounding box center [465, 157] width 121 height 17
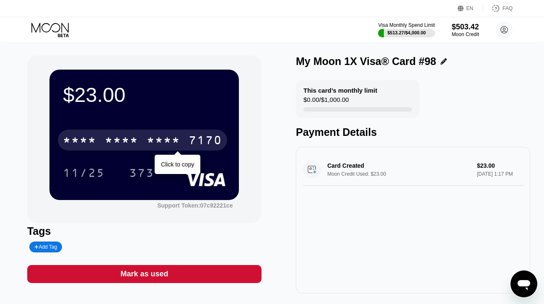
click at [171, 138] on div "* * * *" at bounding box center [164, 141] width 34 height 13
click at [171, 138] on div "2801" at bounding box center [164, 141] width 34 height 13
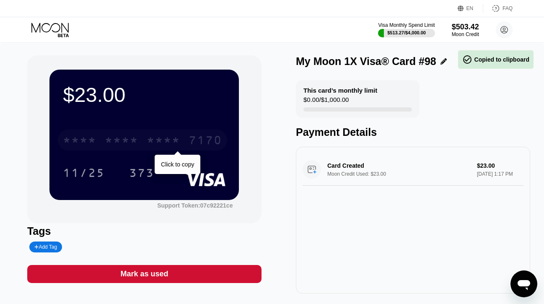
click at [171, 138] on div "* * * *" at bounding box center [164, 141] width 34 height 13
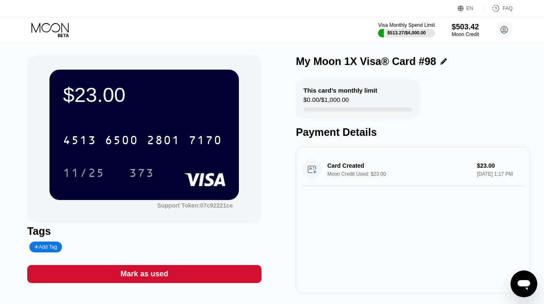
click at [59, 36] on icon at bounding box center [50, 30] width 39 height 15
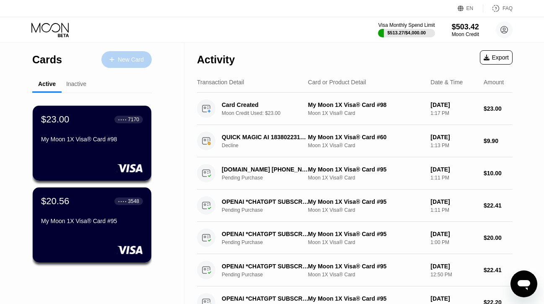
click at [136, 53] on div "New Card" at bounding box center [126, 59] width 50 height 17
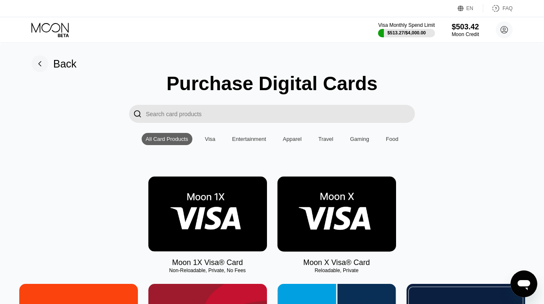
click at [222, 191] on img at bounding box center [207, 213] width 119 height 75
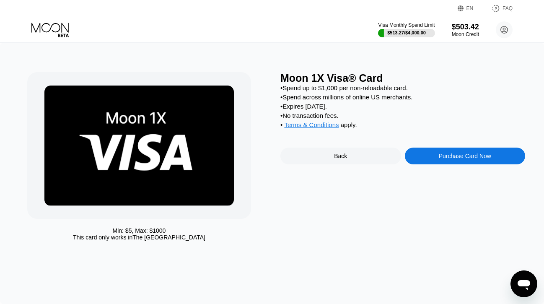
click at [421, 161] on div "Purchase Card Now" at bounding box center [465, 156] width 121 height 17
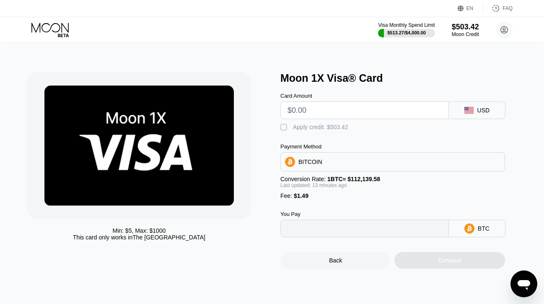
type input "0"
click at [326, 110] on input "text" at bounding box center [365, 110] width 154 height 17
type input "$1"
type input "0.00002223"
type input "$190"
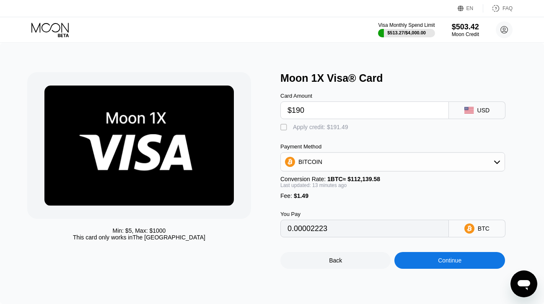
type input "0.00170891"
type input "$190"
click at [315, 124] on div "Apply credit: $191.49" at bounding box center [320, 127] width 55 height 7
type input "0"
click at [418, 258] on div "Continue" at bounding box center [449, 260] width 110 height 17
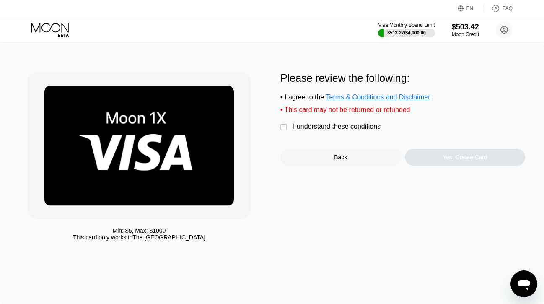
click at [360, 126] on div "I understand these conditions" at bounding box center [337, 127] width 88 height 8
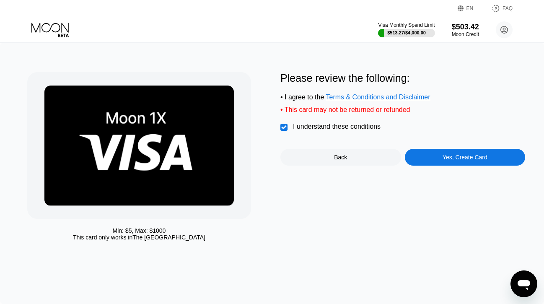
click at [428, 159] on div "Yes, Create Card" at bounding box center [465, 157] width 121 height 17
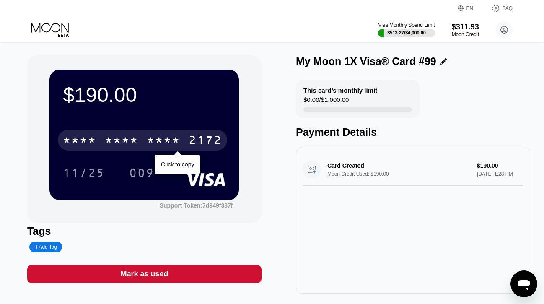
click at [151, 135] on div "* * * *" at bounding box center [164, 141] width 34 height 13
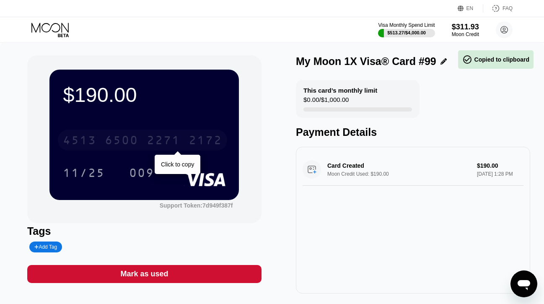
click at [141, 142] on div "4513 6500 2271 2172" at bounding box center [142, 140] width 169 height 21
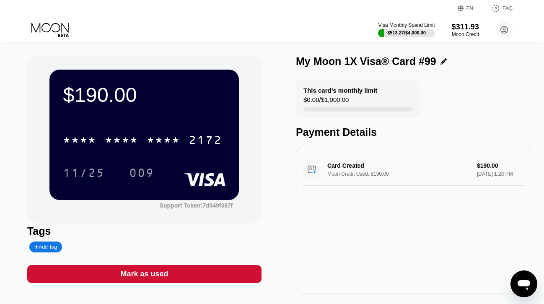
click at [58, 25] on icon at bounding box center [50, 30] width 39 height 15
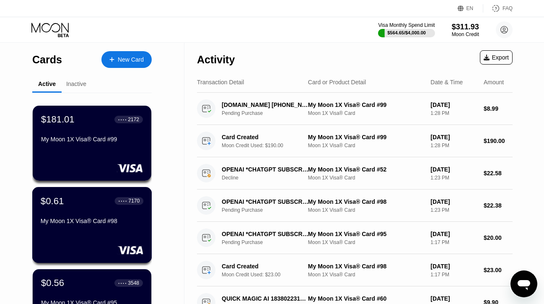
click at [83, 193] on div "$0.61 ● ● ● ● 7170 My Moon 1X Visa® Card #98" at bounding box center [92, 225] width 120 height 76
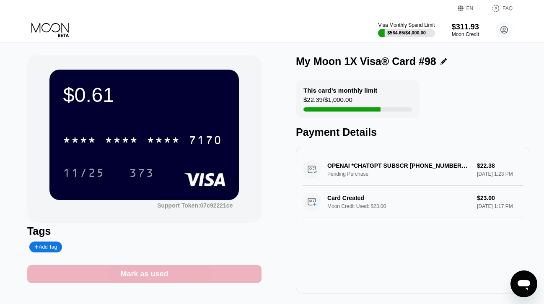
click at [151, 273] on div "Mark as used" at bounding box center [144, 274] width 48 height 10
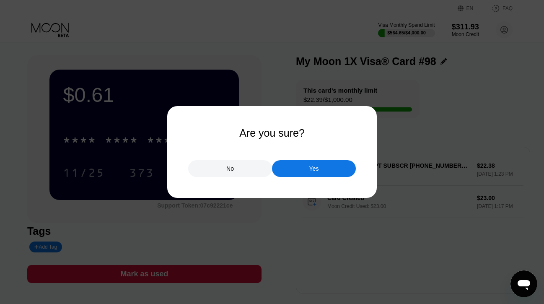
click at [299, 168] on div "Yes" at bounding box center [314, 168] width 84 height 17
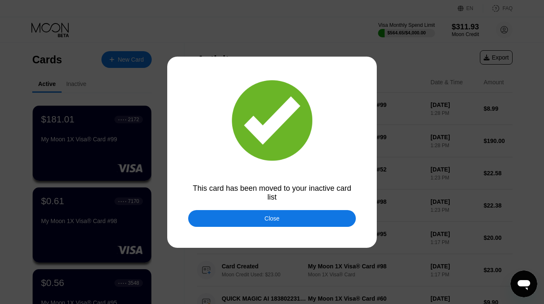
click at [243, 217] on div "Close" at bounding box center [272, 218] width 168 height 17
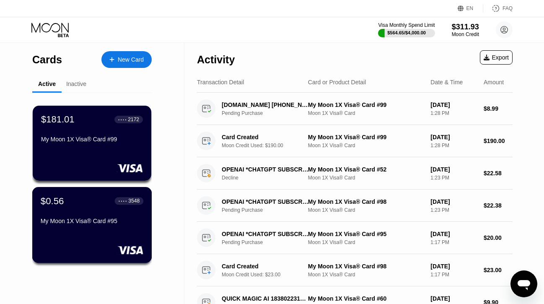
click at [113, 235] on div "$0.56 ● ● ● ● 3548 My Moon 1X Visa® Card #95" at bounding box center [92, 225] width 120 height 76
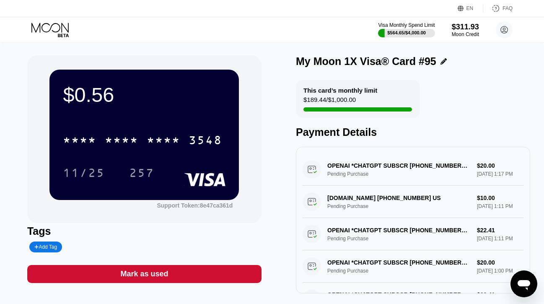
click at [177, 273] on div "Mark as used" at bounding box center [144, 274] width 234 height 18
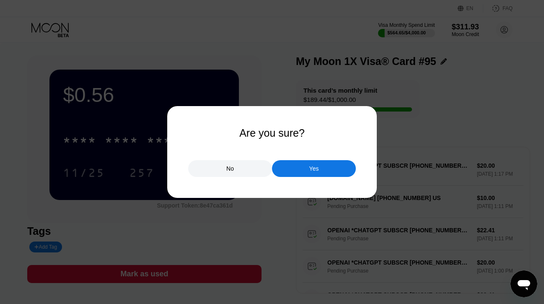
click at [285, 166] on div "Yes" at bounding box center [314, 168] width 84 height 17
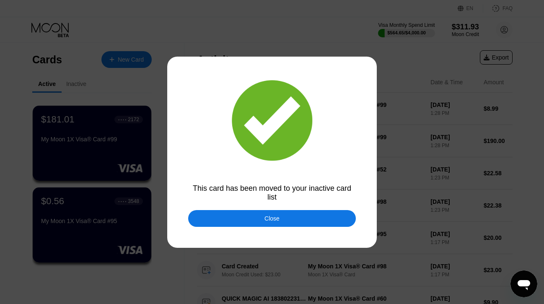
click at [227, 219] on div "Close" at bounding box center [272, 218] width 168 height 17
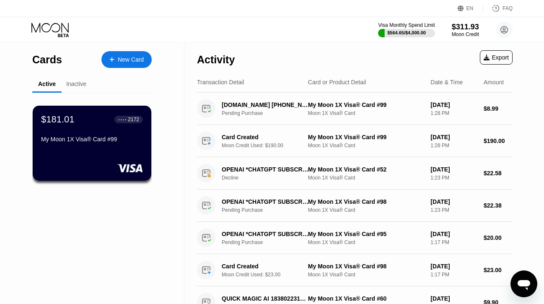
click at [124, 59] on div "New Card" at bounding box center [131, 59] width 26 height 7
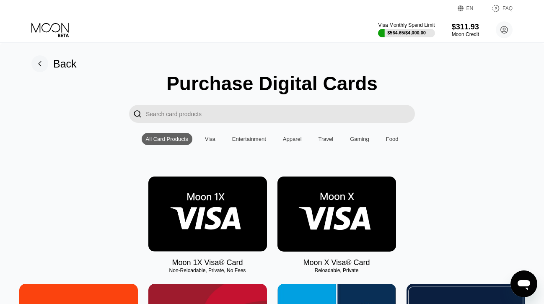
click at [206, 218] on img at bounding box center [207, 213] width 119 height 75
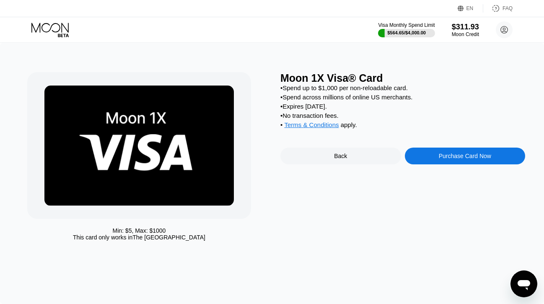
click at [412, 155] on div "Purchase Card Now" at bounding box center [465, 156] width 121 height 17
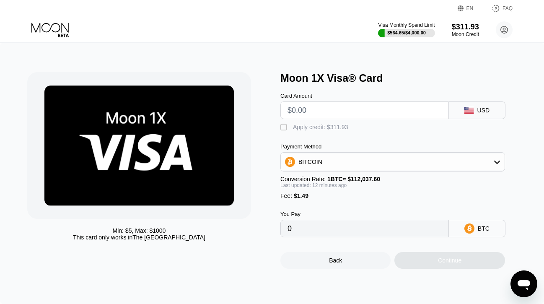
click at [311, 105] on input "text" at bounding box center [365, 110] width 154 height 17
type input "$23"
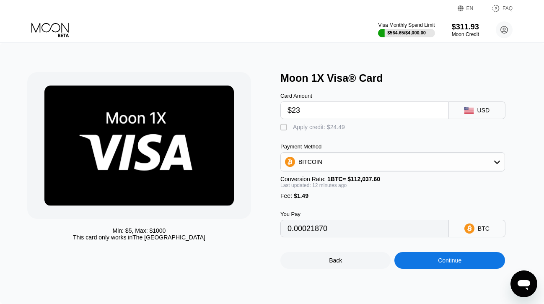
type input "0.00021870"
type input "$23"
click at [307, 128] on div "Apply credit: $24.49" at bounding box center [319, 127] width 52 height 7
type input "0"
click at [425, 258] on div "Continue" at bounding box center [449, 260] width 110 height 17
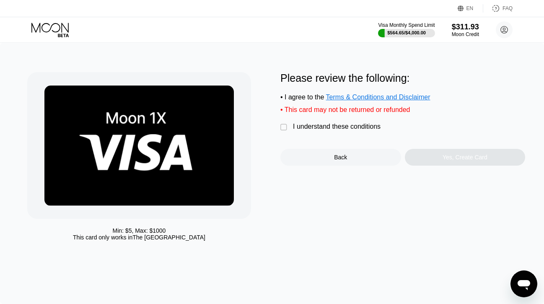
click at [317, 130] on div "I understand these conditions" at bounding box center [337, 127] width 88 height 8
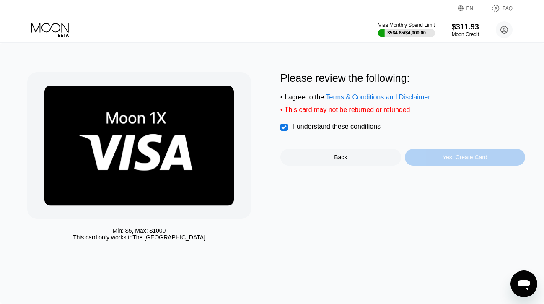
click at [436, 156] on div "Yes, Create Card" at bounding box center [465, 157] width 121 height 17
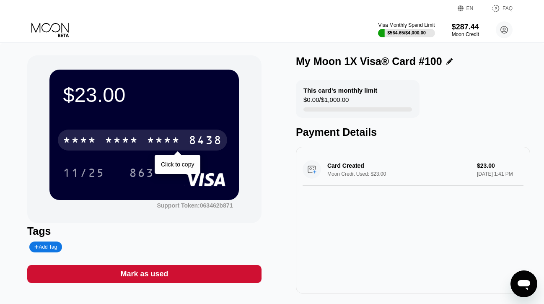
click at [120, 138] on div "* * * *" at bounding box center [122, 141] width 34 height 13
click at [120, 138] on div "6500" at bounding box center [122, 141] width 34 height 13
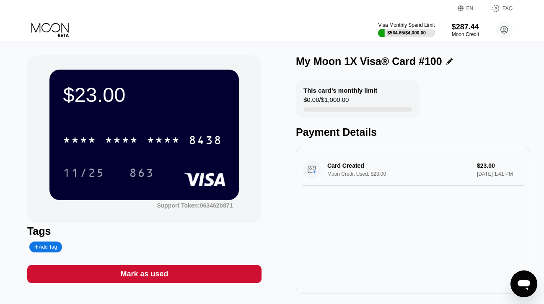
click at [57, 29] on icon at bounding box center [50, 30] width 39 height 15
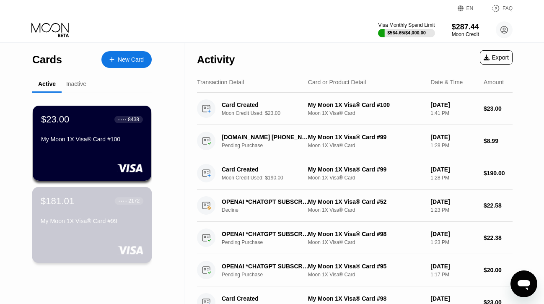
click at [80, 228] on div "$181.01 ● ● ● ● 2172 My Moon 1X Visa® Card #99" at bounding box center [92, 225] width 120 height 76
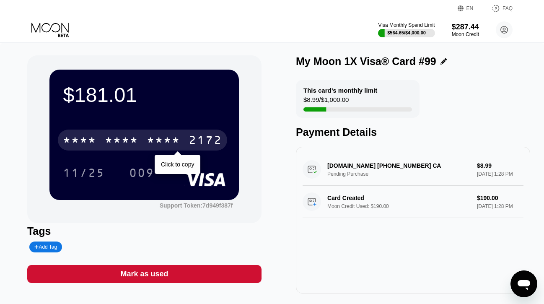
click at [168, 142] on div "* * * *" at bounding box center [164, 141] width 34 height 13
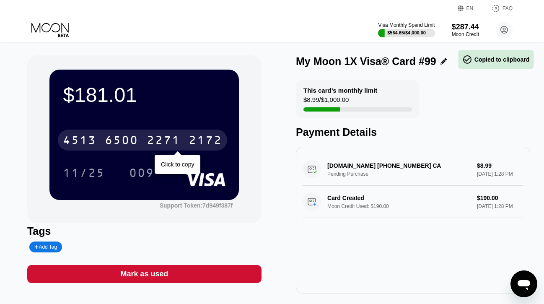
click at [168, 142] on div "2271" at bounding box center [164, 141] width 34 height 13
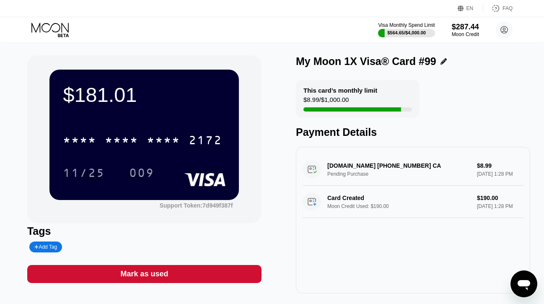
click at [52, 27] on icon at bounding box center [50, 30] width 39 height 15
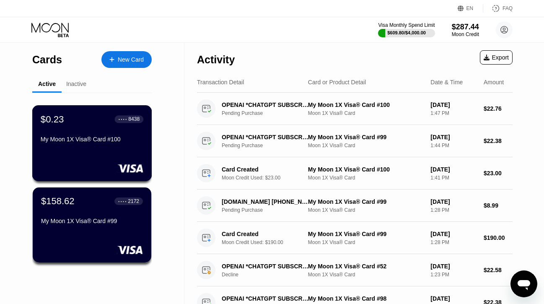
click at [101, 140] on div "My Moon 1X Visa® Card #100" at bounding box center [92, 139] width 103 height 7
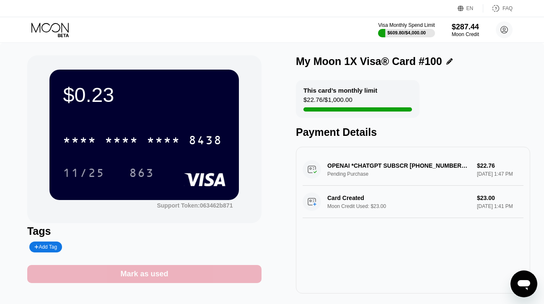
click at [175, 275] on div "Mark as used" at bounding box center [144, 274] width 234 height 18
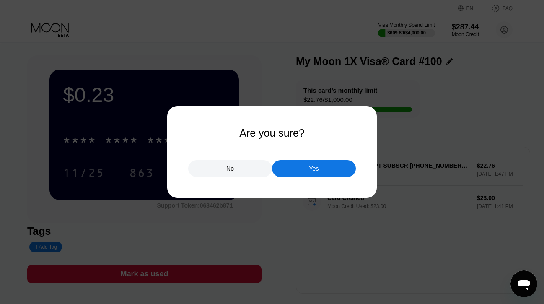
click at [289, 166] on div "Yes" at bounding box center [314, 168] width 84 height 17
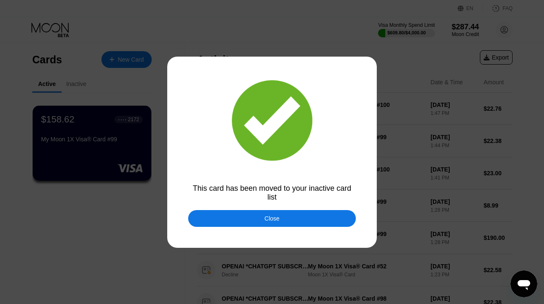
click at [213, 216] on div "Close" at bounding box center [272, 218] width 168 height 17
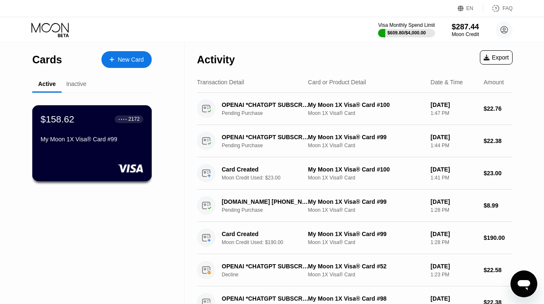
click at [96, 151] on div "$158.62 ● ● ● ● 2172 My Moon 1X Visa® Card #99" at bounding box center [92, 143] width 120 height 76
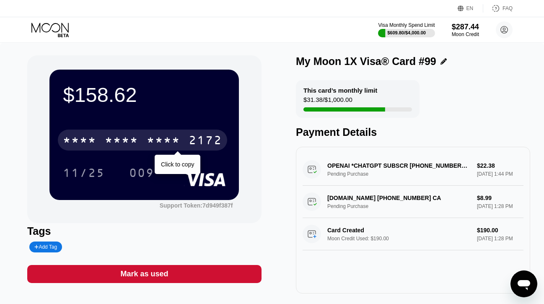
click at [114, 141] on div "* * * *" at bounding box center [122, 141] width 34 height 13
click at [114, 141] on div "6500" at bounding box center [122, 141] width 34 height 13
click at [114, 141] on div "* * * *" at bounding box center [122, 141] width 34 height 13
click at [143, 144] on div "[CREDIT_CARD_NUMBER]" at bounding box center [142, 140] width 169 height 21
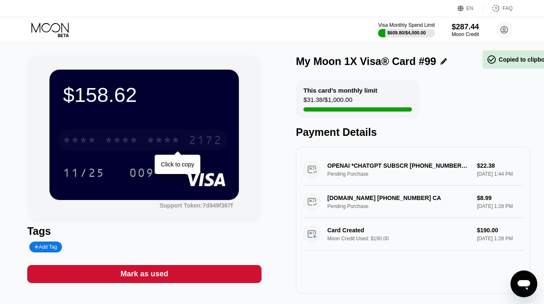
click at [143, 144] on div "* * * * * * * * * * * * 2172" at bounding box center [142, 140] width 169 height 21
click at [143, 144] on div "[CREDIT_CARD_NUMBER]" at bounding box center [142, 140] width 169 height 21
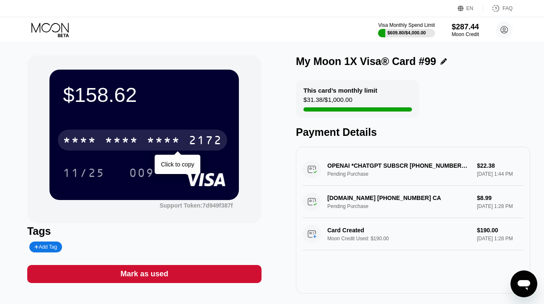
click at [158, 140] on div "* * * *" at bounding box center [164, 141] width 34 height 13
click at [158, 140] on div "2271" at bounding box center [164, 141] width 34 height 13
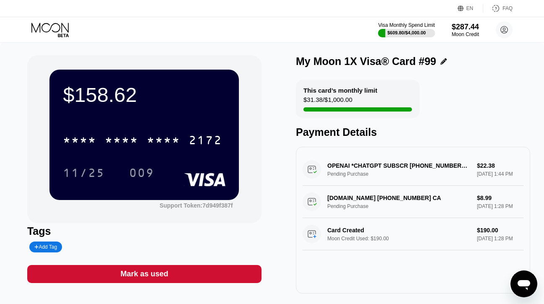
click at [45, 26] on icon at bounding box center [50, 30] width 39 height 15
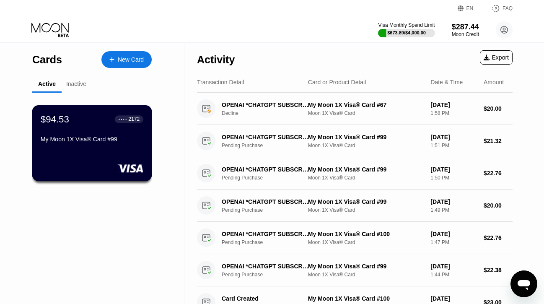
click at [91, 144] on div "My Moon 1X Visa® Card #99" at bounding box center [92, 141] width 103 height 10
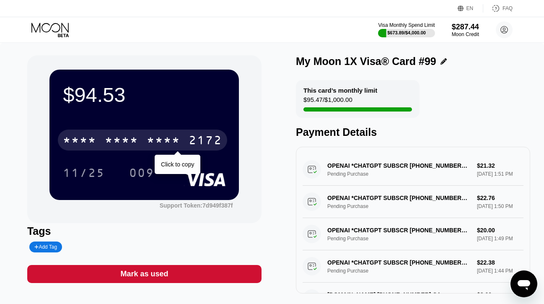
click at [91, 143] on div "* * * *" at bounding box center [80, 141] width 34 height 13
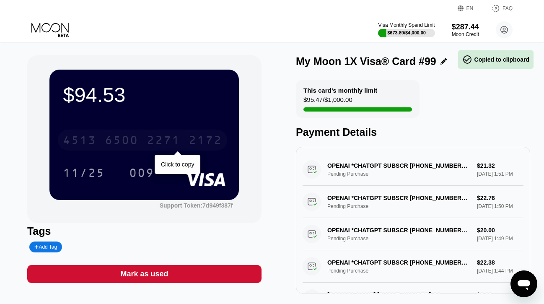
click at [91, 143] on div "4513" at bounding box center [80, 141] width 34 height 13
click at [91, 143] on div "* * * *" at bounding box center [80, 141] width 34 height 13
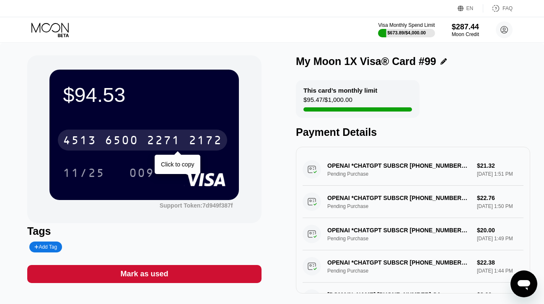
click at [103, 144] on div "[CREDIT_CARD_NUMBER]" at bounding box center [142, 140] width 169 height 21
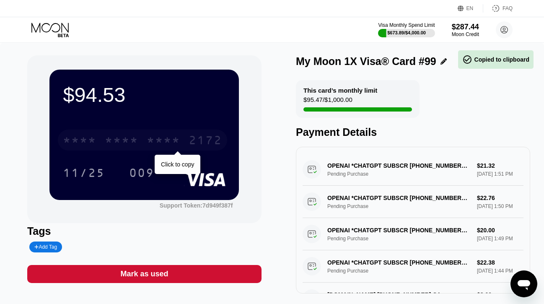
click at [103, 144] on div "* * * * * * * * * * * * 2172" at bounding box center [142, 140] width 169 height 21
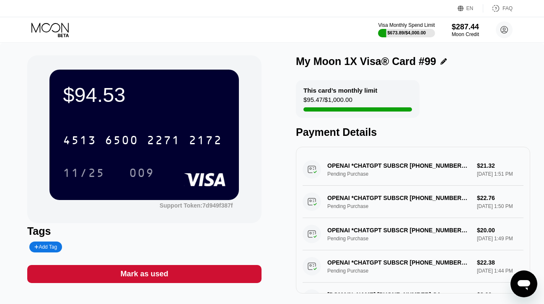
click at [49, 30] on icon at bounding box center [49, 28] width 37 height 10
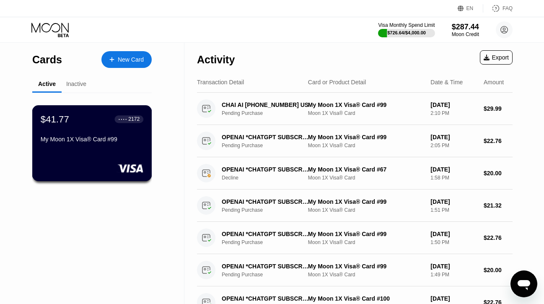
click at [84, 144] on div "My Moon 1X Visa® Card #99" at bounding box center [92, 141] width 103 height 10
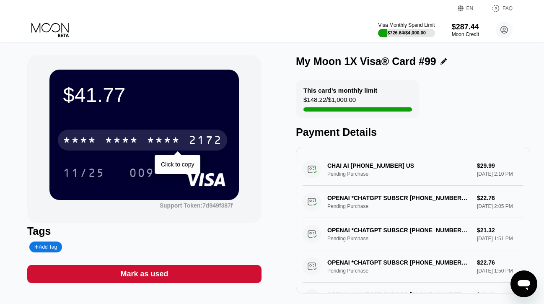
click at [110, 132] on div "* * * * * * * * * * * * 2172" at bounding box center [142, 140] width 169 height 21
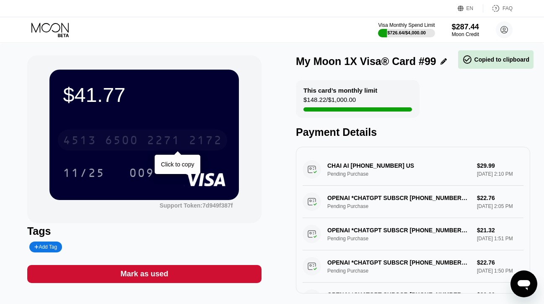
click at [110, 135] on div "6500" at bounding box center [122, 141] width 34 height 13
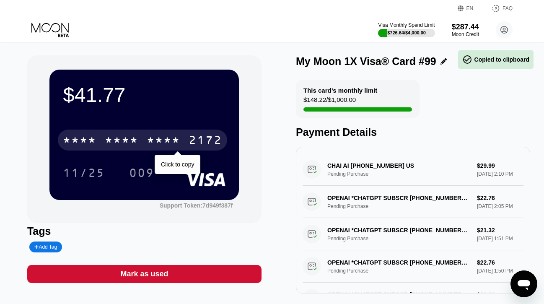
click at [110, 135] on div "* * * *" at bounding box center [122, 141] width 34 height 13
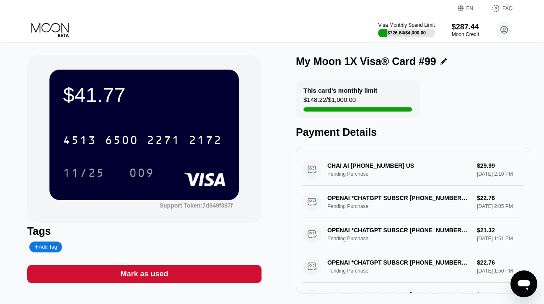
click at [62, 31] on icon at bounding box center [50, 30] width 39 height 15
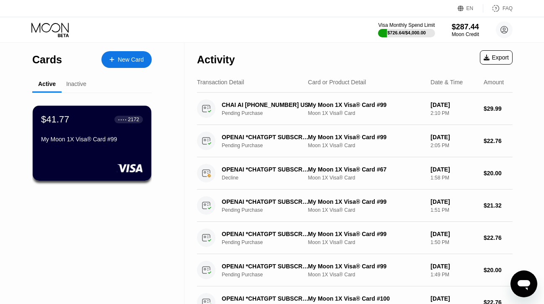
click at [126, 57] on div "New Card" at bounding box center [131, 59] width 26 height 7
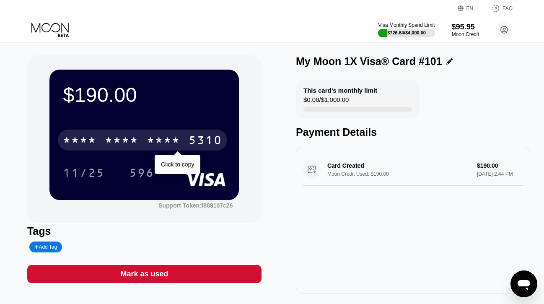
click at [104, 137] on div "* * * * * * * * * * * * 5310" at bounding box center [142, 140] width 169 height 21
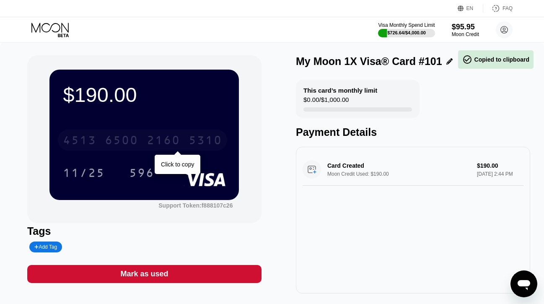
click at [104, 137] on div "[CREDIT_CARD_NUMBER]" at bounding box center [142, 140] width 169 height 21
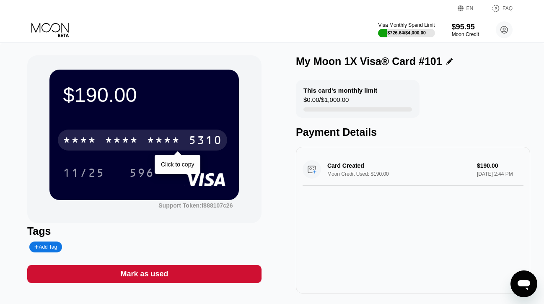
click at [113, 140] on div "* * * *" at bounding box center [122, 141] width 34 height 13
click at [113, 140] on div "6500" at bounding box center [122, 141] width 34 height 13
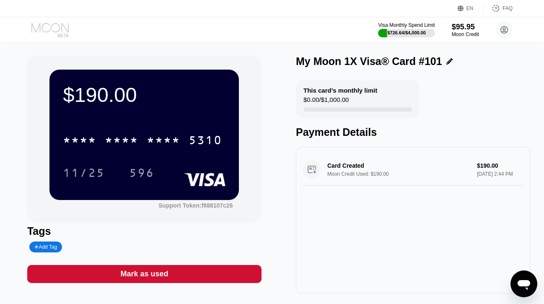
click at [54, 24] on icon at bounding box center [50, 30] width 39 height 15
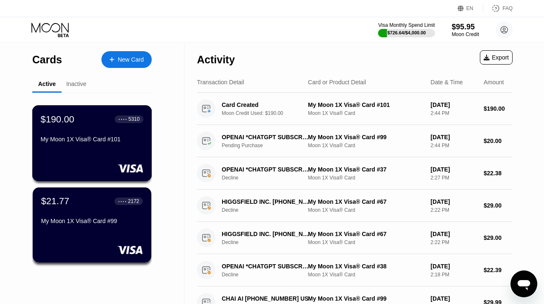
click at [78, 154] on div "$190.00 ● ● ● ● 5310 My Moon 1X Visa® Card #101" at bounding box center [92, 143] width 120 height 76
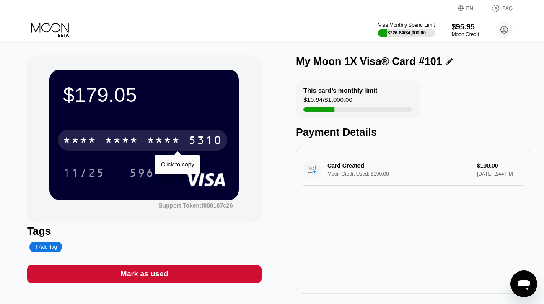
click at [101, 140] on div "* * * * * * * * * * * * 5310" at bounding box center [142, 140] width 169 height 21
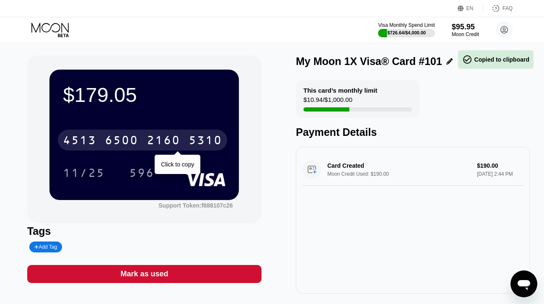
click at [101, 140] on div "[CREDIT_CARD_NUMBER]" at bounding box center [142, 140] width 169 height 21
click at [101, 140] on div "* * * * * * * * * * * * 5310" at bounding box center [142, 140] width 169 height 21
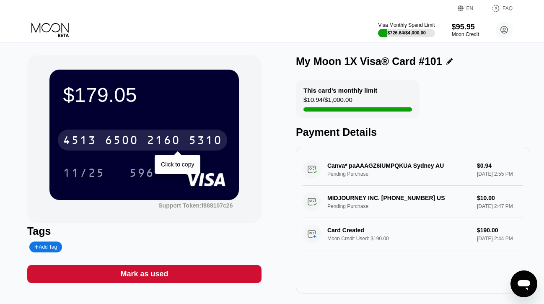
click at [168, 139] on div "2160" at bounding box center [164, 141] width 34 height 13
click at [168, 139] on div "* * * *" at bounding box center [164, 141] width 34 height 13
click at [168, 139] on div "2160" at bounding box center [164, 141] width 34 height 13
click at [168, 139] on div "* * * *" at bounding box center [164, 141] width 34 height 13
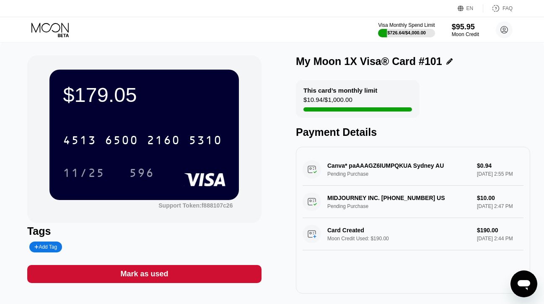
click at [54, 31] on icon at bounding box center [50, 30] width 39 height 15
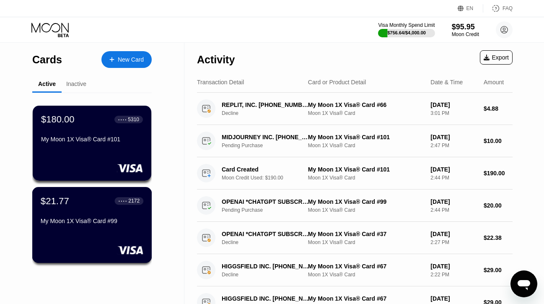
click at [86, 241] on div "$21.77 ● ● ● ● 2172 My Moon 1X Visa® Card #99" at bounding box center [92, 225] width 120 height 76
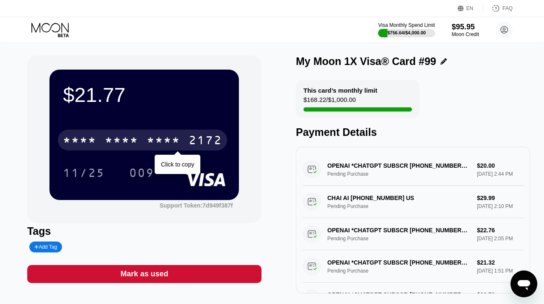
click at [114, 133] on div "* * * * * * * * * * * * 2172" at bounding box center [142, 140] width 169 height 21
click at [112, 141] on div "6500" at bounding box center [122, 141] width 34 height 13
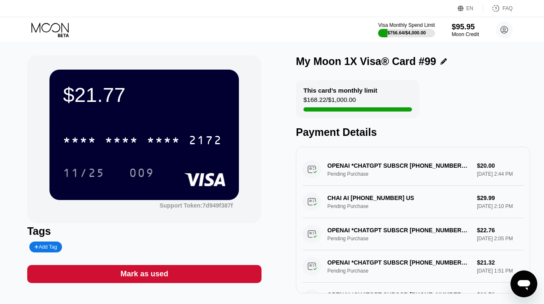
click at [60, 28] on icon at bounding box center [50, 30] width 39 height 15
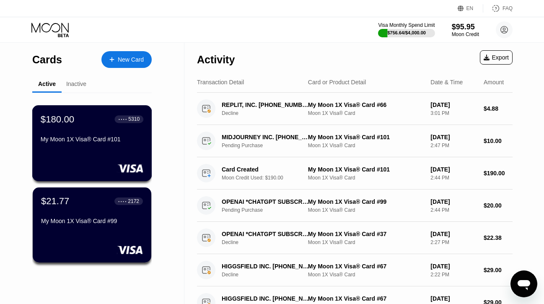
click at [78, 144] on div "My Moon 1X Visa® Card #101" at bounding box center [92, 141] width 103 height 10
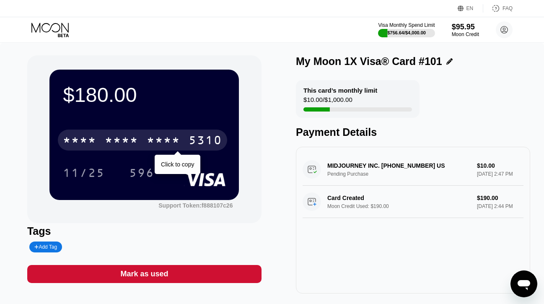
click at [99, 137] on div "* * * * * * * * * * * * 5310" at bounding box center [142, 140] width 169 height 21
click at [99, 137] on div "[CREDIT_CARD_NUMBER]" at bounding box center [142, 140] width 169 height 21
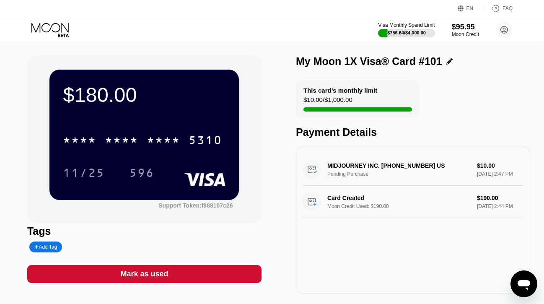
click at [62, 34] on icon at bounding box center [50, 30] width 39 height 15
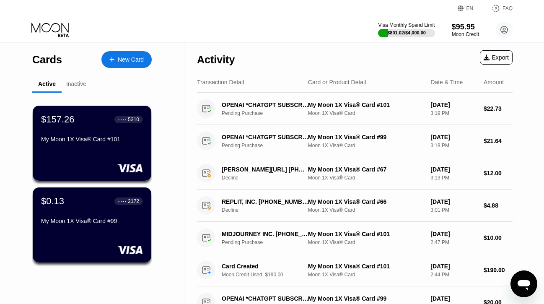
click at [104, 202] on div "$0.13 ● ● ● ● 2172" at bounding box center [92, 201] width 102 height 11
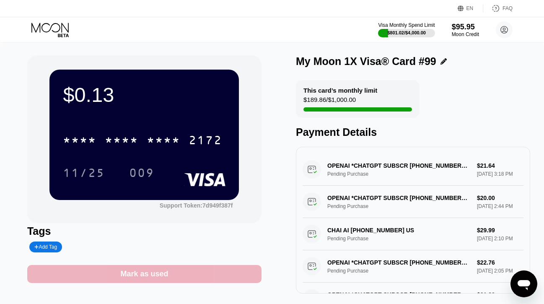
click at [142, 273] on div "Mark as used" at bounding box center [144, 274] width 48 height 10
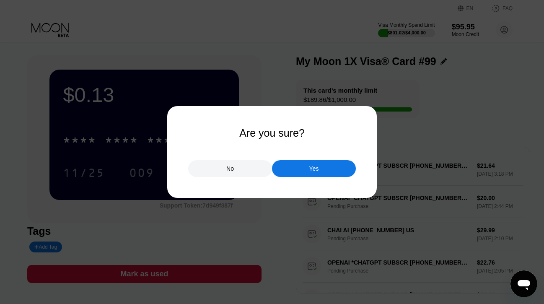
click at [311, 167] on div "Yes" at bounding box center [314, 169] width 10 height 8
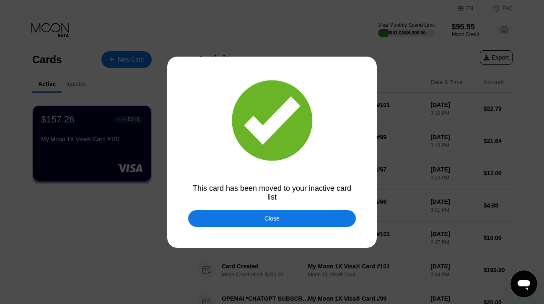
click at [334, 221] on div "Close" at bounding box center [272, 218] width 168 height 17
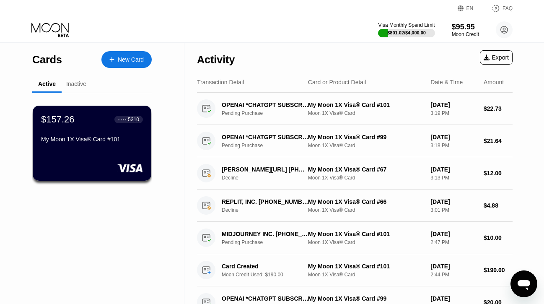
click at [121, 61] on div "New Card" at bounding box center [131, 59] width 26 height 7
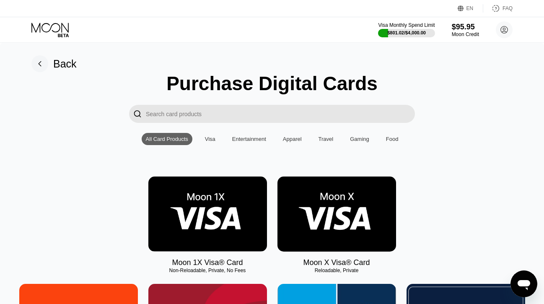
click at [211, 192] on img at bounding box center [207, 213] width 119 height 75
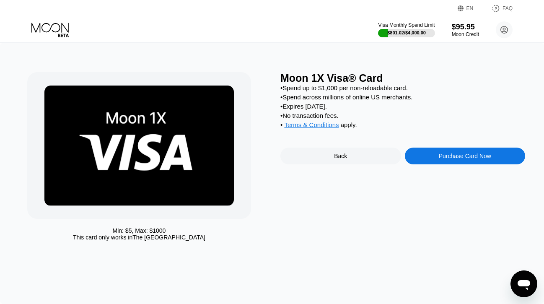
click at [422, 160] on div "Purchase Card Now" at bounding box center [465, 156] width 121 height 17
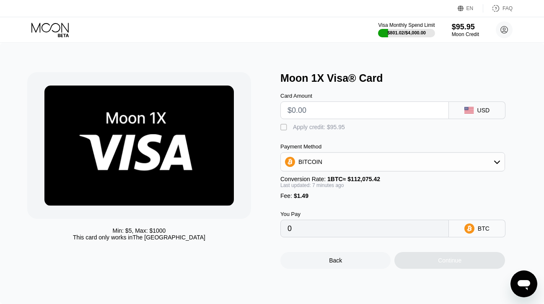
click at [347, 111] on input "text" at bounding box center [365, 110] width 154 height 17
type input "$20"
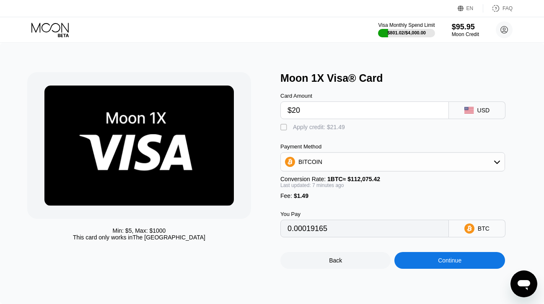
type input "0.00019165"
type input "$20"
click at [328, 123] on div " Apply credit: $21.49" at bounding box center [402, 125] width 245 height 13
click at [328, 125] on div "Apply credit: $21.49" at bounding box center [319, 127] width 52 height 7
type input "0"
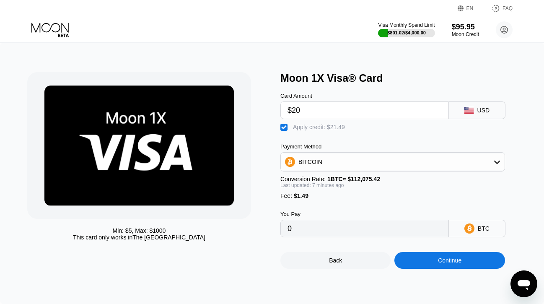
click at [407, 265] on div "Continue" at bounding box center [449, 260] width 110 height 17
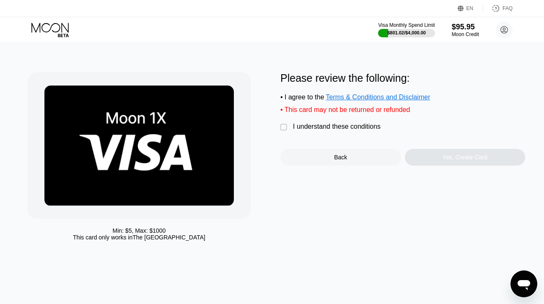
click at [345, 130] on div "I understand these conditions" at bounding box center [337, 127] width 88 height 8
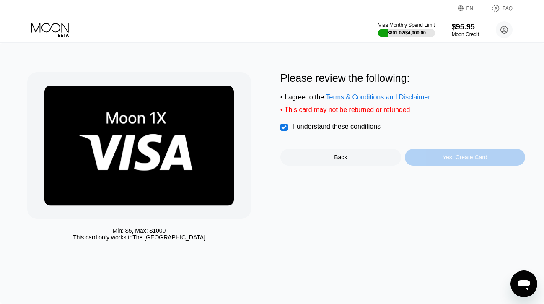
click at [424, 158] on div "Yes, Create Card" at bounding box center [465, 157] width 121 height 17
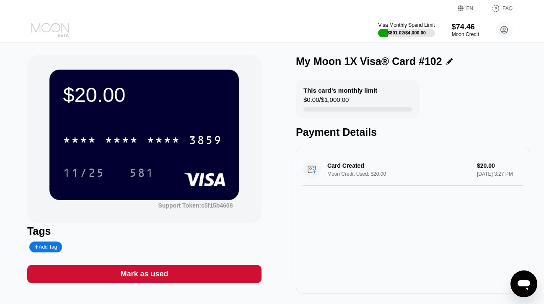
click at [56, 29] on icon at bounding box center [50, 30] width 39 height 15
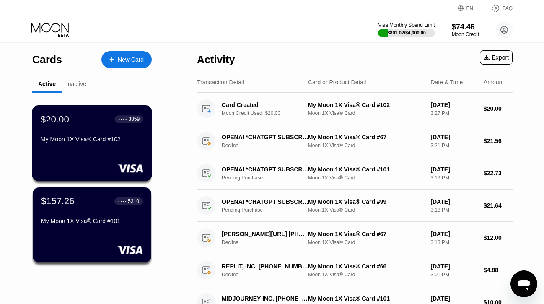
click at [99, 148] on div "$20.00 ● ● ● ● 3859 My Moon 1X Visa® Card #102" at bounding box center [92, 143] width 120 height 76
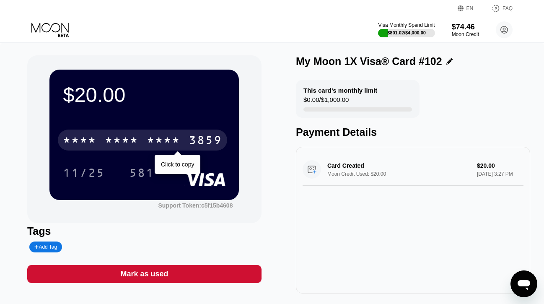
click at [111, 136] on div "* * * *" at bounding box center [122, 141] width 34 height 13
click at [111, 136] on div "6500" at bounding box center [122, 141] width 34 height 13
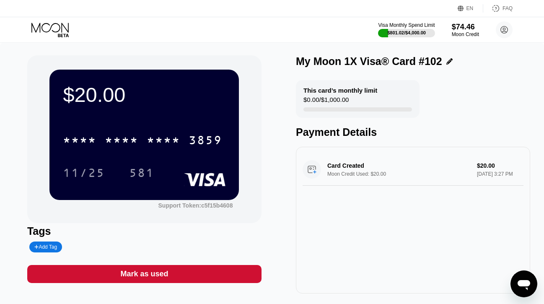
click at [64, 28] on icon at bounding box center [50, 30] width 39 height 15
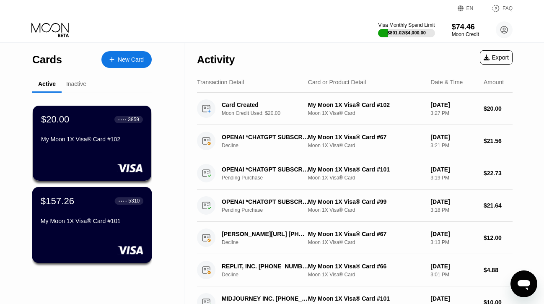
click at [80, 203] on div "$157.26 ● ● ● ● 5310" at bounding box center [92, 200] width 103 height 11
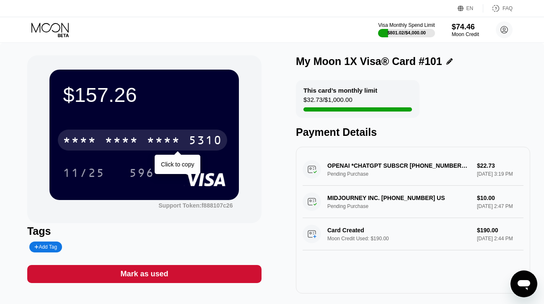
click at [121, 142] on div "* * * *" at bounding box center [122, 141] width 34 height 13
click at [121, 142] on div "6500" at bounding box center [122, 141] width 34 height 13
click at [111, 141] on div "* * * *" at bounding box center [122, 141] width 34 height 13
click at [111, 141] on div "6500" at bounding box center [122, 141] width 34 height 13
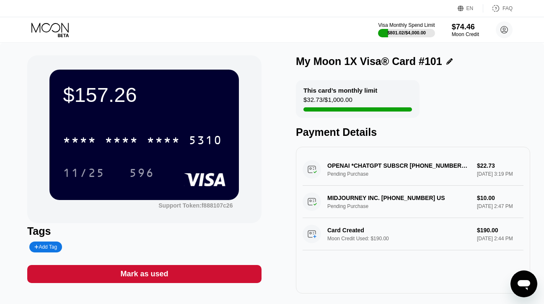
click at [58, 26] on icon at bounding box center [50, 30] width 39 height 15
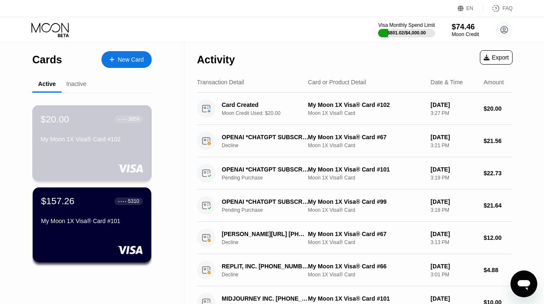
click at [84, 150] on div "$20.00 ● ● ● ● 3859 My Moon 1X Visa® Card #102" at bounding box center [92, 143] width 120 height 76
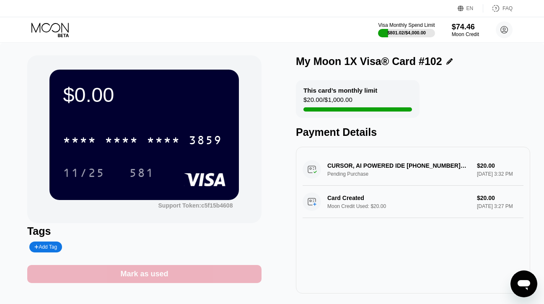
click at [109, 276] on div "Mark as used" at bounding box center [144, 274] width 234 height 18
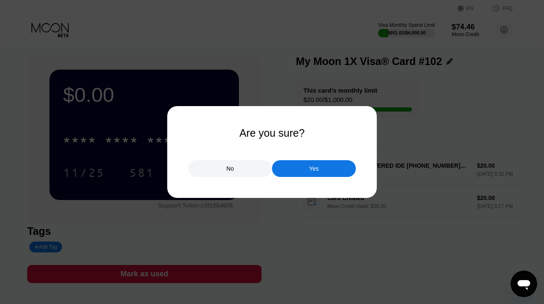
click at [285, 176] on div "Yes" at bounding box center [314, 168] width 84 height 17
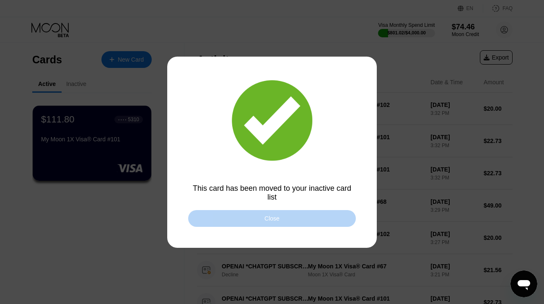
click at [223, 213] on div "Close" at bounding box center [272, 218] width 168 height 17
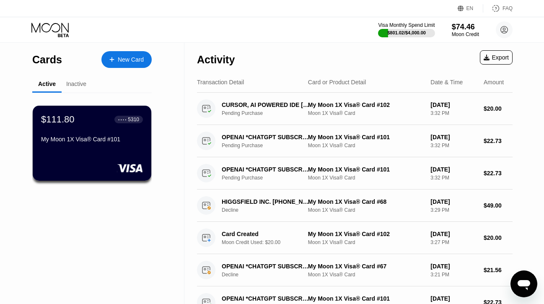
click at [98, 137] on div "My Moon 1X Visa® Card #101" at bounding box center [92, 139] width 102 height 7
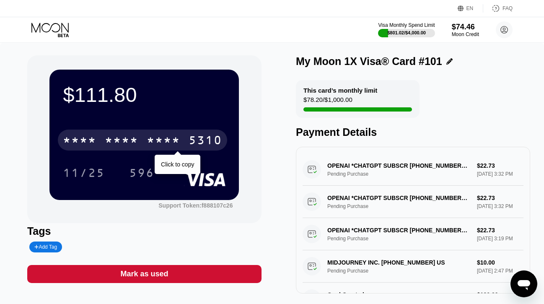
click at [99, 134] on div "* * * * * * * * * * * * 5310" at bounding box center [142, 140] width 169 height 21
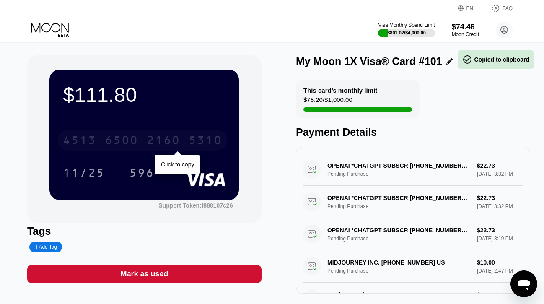
click at [99, 134] on div "4513 6500 2160 5310" at bounding box center [142, 140] width 169 height 21
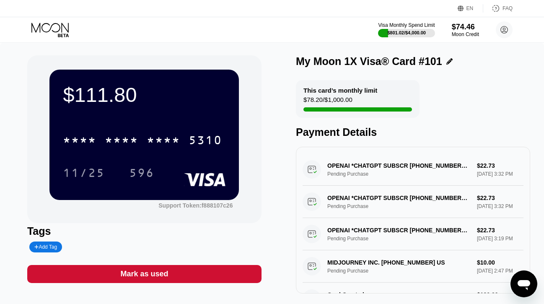
click at [47, 29] on icon at bounding box center [50, 30] width 39 height 15
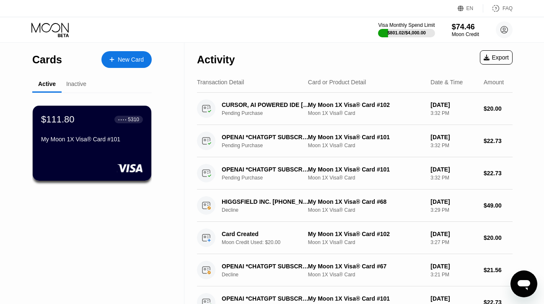
click at [75, 83] on div "Inactive" at bounding box center [76, 83] width 20 height 7
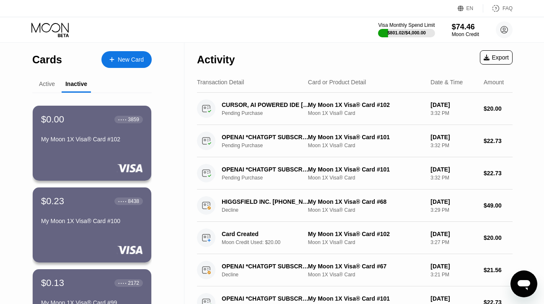
click at [42, 85] on div "Active" at bounding box center [47, 83] width 16 height 7
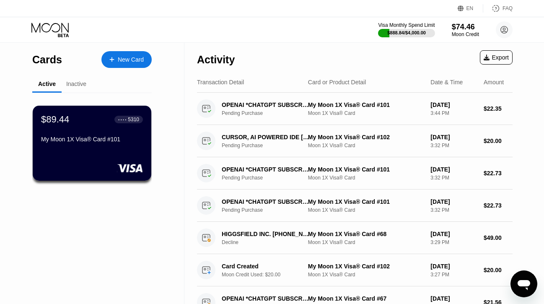
click at [101, 150] on div "$89.44 ● ● ● ● 5310 My Moon 1X Visa® Card #101" at bounding box center [92, 143] width 119 height 75
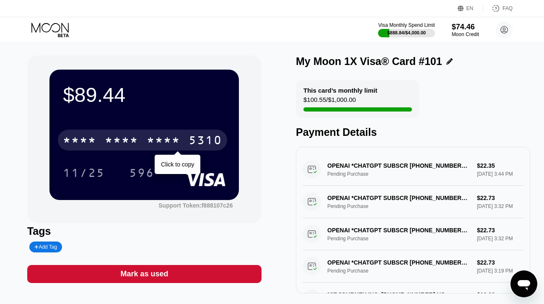
click at [90, 144] on div "* * * *" at bounding box center [80, 141] width 34 height 13
click at [90, 144] on div "4513" at bounding box center [80, 141] width 34 height 13
click at [90, 144] on div "* * * *" at bounding box center [80, 141] width 34 height 13
click at [90, 144] on div "4513" at bounding box center [80, 141] width 34 height 13
click at [114, 137] on div "* * * *" at bounding box center [122, 141] width 34 height 13
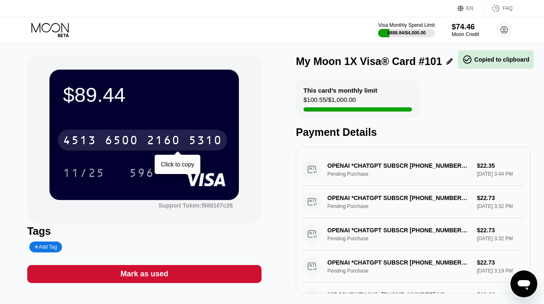
click at [114, 140] on div "6500" at bounding box center [122, 141] width 34 height 13
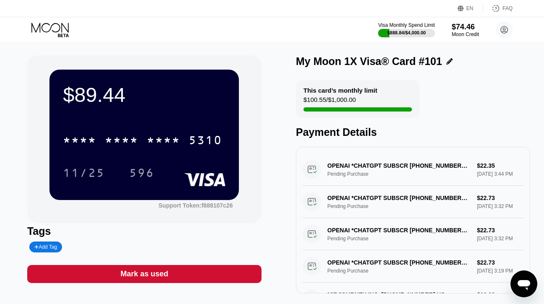
click at [53, 23] on icon at bounding box center [49, 28] width 37 height 10
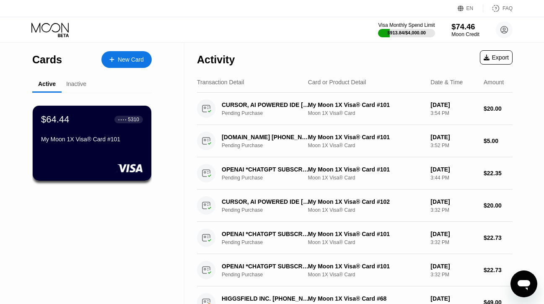
click at [463, 31] on div "Moon Credit" at bounding box center [465, 34] width 28 height 6
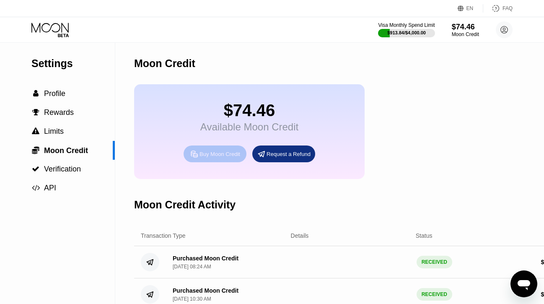
click at [220, 156] on div "Buy Moon Credit" at bounding box center [220, 153] width 41 height 7
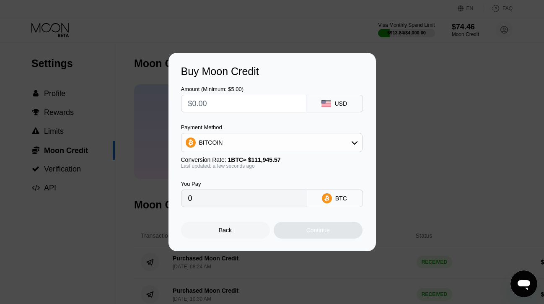
click at [223, 100] on input "text" at bounding box center [243, 103] width 111 height 17
type input "$1"
type input "0.00000894"
type input "$10"
type input "0.00008933"
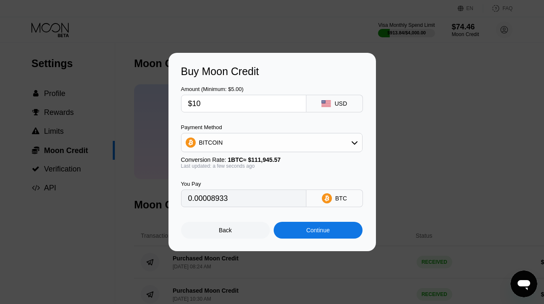
type input "$100"
type input "0.00089330"
type input "$1000"
type input "0.00893292"
type input "$1000"
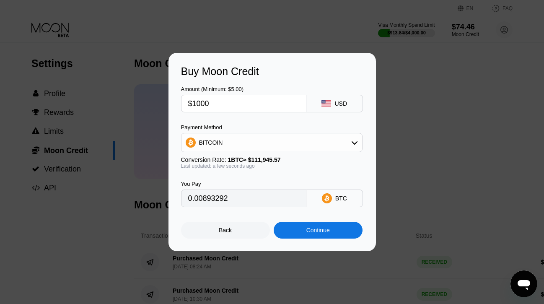
click at [224, 137] on div "BITCOIN" at bounding box center [271, 142] width 181 height 17
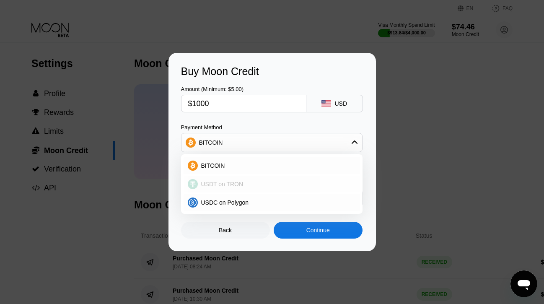
click at [223, 183] on span "USDT on TRON" at bounding box center [222, 184] width 42 height 7
type input "1010.10"
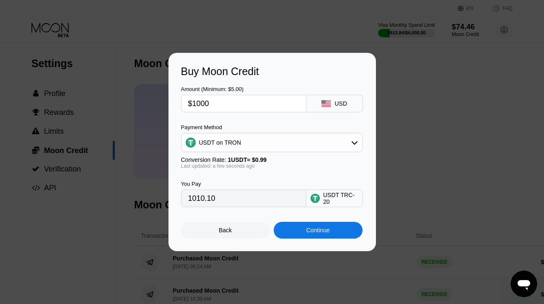
click at [287, 231] on div "Continue" at bounding box center [318, 230] width 89 height 17
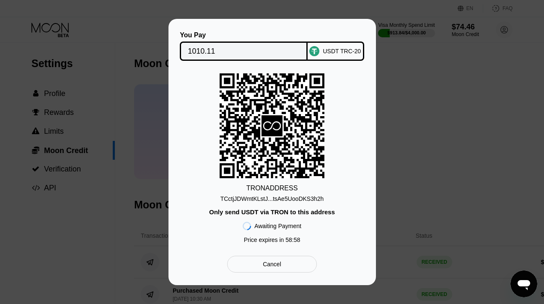
click at [277, 199] on div "TCctjJDWmtKLstJ...tsAe5UooDKS3h2h" at bounding box center [272, 198] width 104 height 7
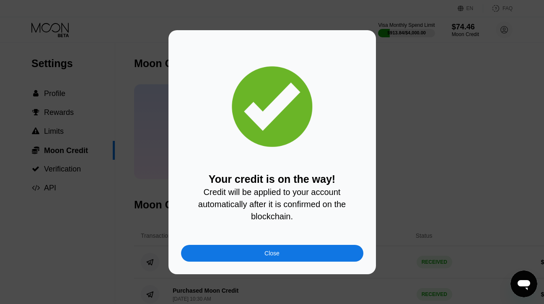
click at [252, 248] on div "Close" at bounding box center [272, 253] width 182 height 17
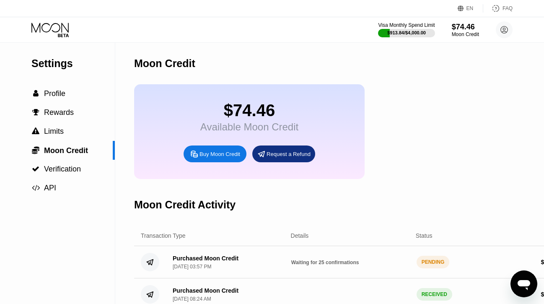
click at [52, 28] on icon at bounding box center [50, 30] width 39 height 15
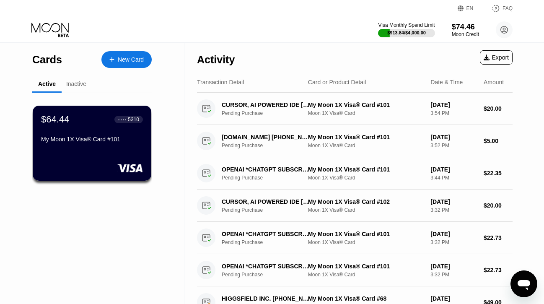
click at [139, 57] on div "New Card" at bounding box center [131, 59] width 26 height 7
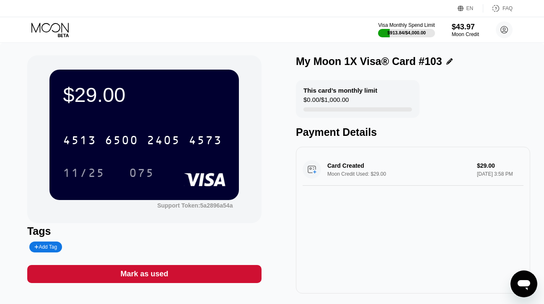
click at [62, 29] on icon at bounding box center [49, 28] width 37 height 10
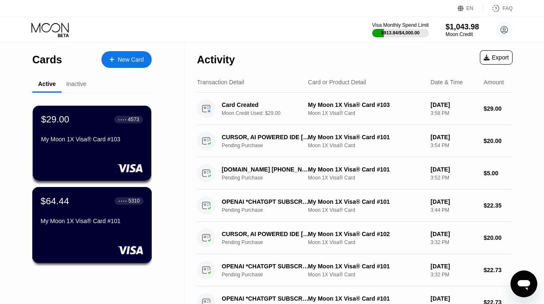
click at [82, 213] on div "$64.44 ● ● ● ● 5310 My Moon 1X Visa® Card #101" at bounding box center [92, 211] width 103 height 32
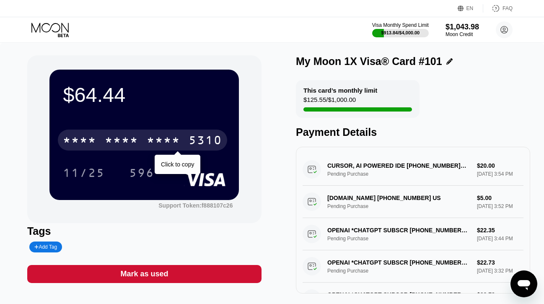
click at [98, 136] on div "* * * * * * * * * * * * 5310" at bounding box center [142, 140] width 169 height 21
click at [96, 141] on div "4513 6500 2160 5310" at bounding box center [142, 140] width 169 height 21
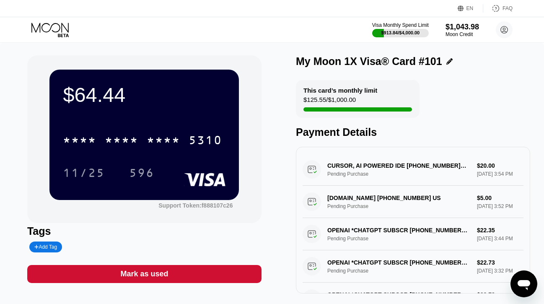
click at [58, 28] on icon at bounding box center [50, 30] width 39 height 15
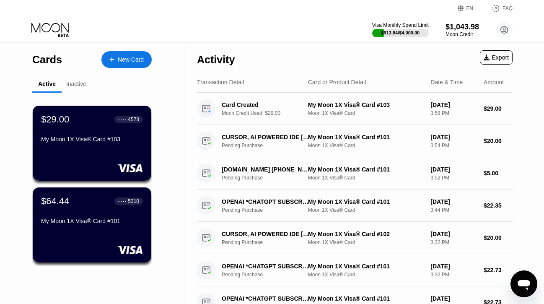
click at [125, 61] on div "New Card" at bounding box center [131, 59] width 26 height 7
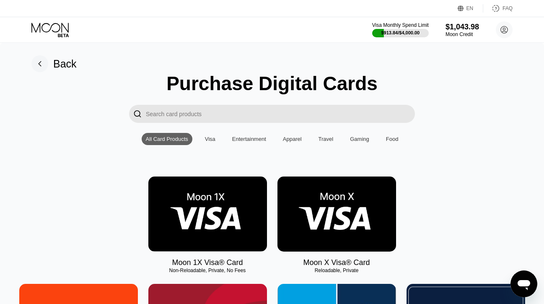
click at [195, 199] on img at bounding box center [207, 213] width 119 height 75
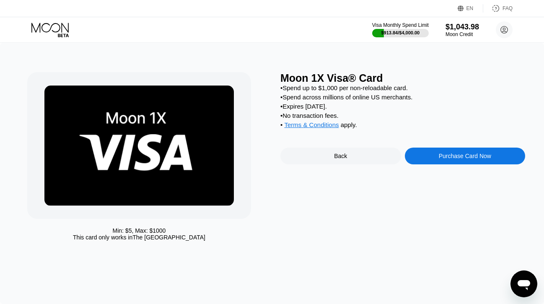
click at [438, 153] on div "Purchase Card Now" at bounding box center [465, 156] width 121 height 17
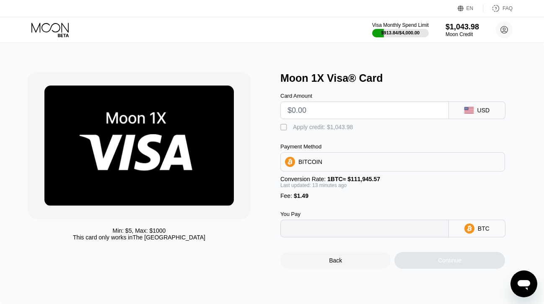
type input "0"
click at [380, 114] on input "text" at bounding box center [365, 110] width 154 height 17
type input "$190"
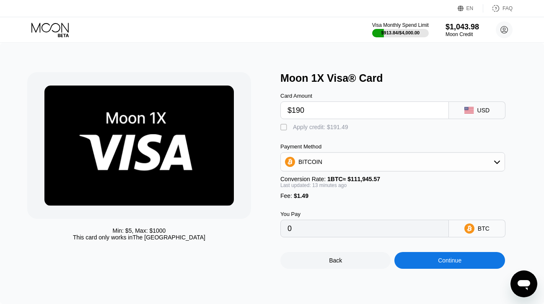
type input "0.00170978"
type input "$190"
click at [338, 123] on div " Apply credit: $191.49" at bounding box center [316, 127] width 72 height 8
type input "0"
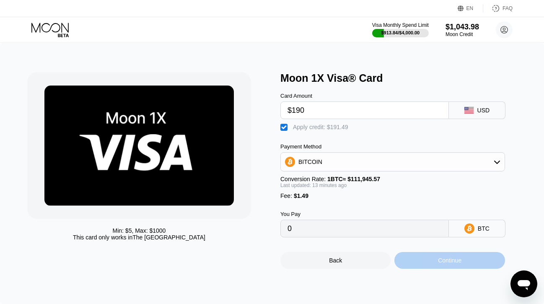
click at [409, 261] on div "Continue" at bounding box center [449, 260] width 110 height 17
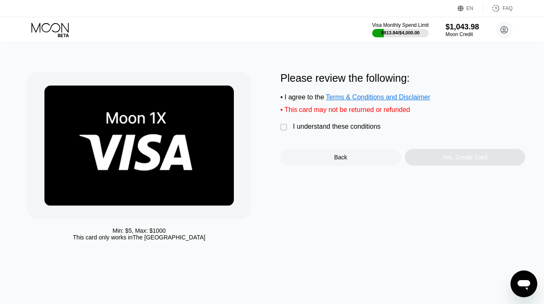
click at [347, 130] on div "I understand these conditions" at bounding box center [337, 127] width 88 height 8
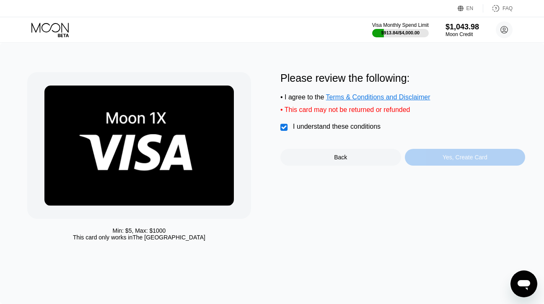
click at [434, 157] on div "Yes, Create Card" at bounding box center [465, 157] width 121 height 17
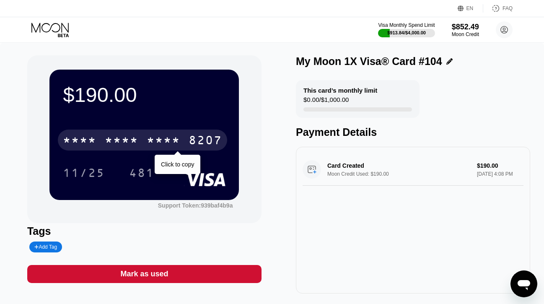
click at [110, 140] on div "* * * *" at bounding box center [122, 141] width 34 height 13
click at [110, 140] on div "6500" at bounding box center [122, 141] width 34 height 13
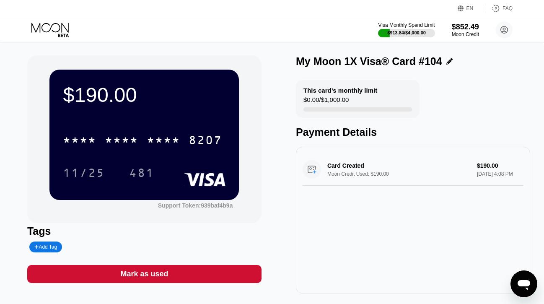
click at [42, 25] on icon at bounding box center [49, 28] width 37 height 10
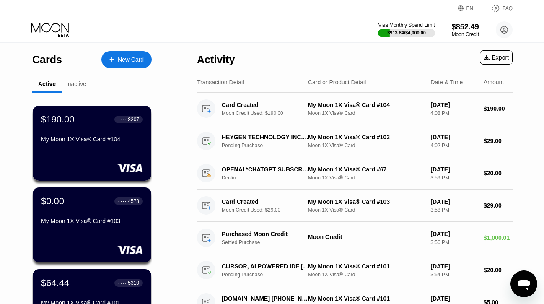
click at [86, 198] on div "$0.00 ● ● ● ● 4573" at bounding box center [92, 201] width 102 height 11
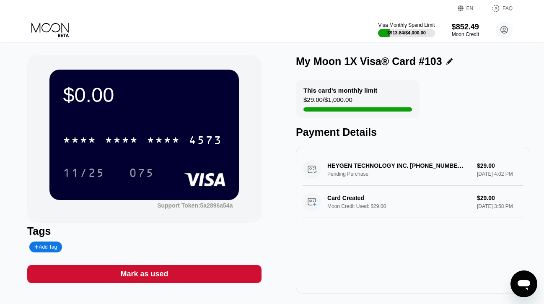
click at [146, 272] on div "Mark as used" at bounding box center [144, 274] width 48 height 10
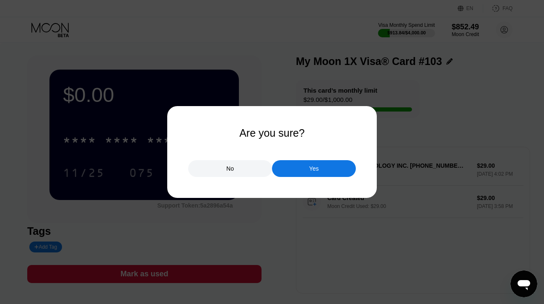
click at [300, 173] on div "Yes" at bounding box center [314, 168] width 84 height 17
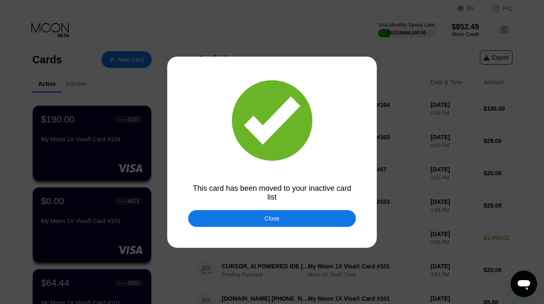
click at [251, 220] on div "Close" at bounding box center [272, 218] width 168 height 17
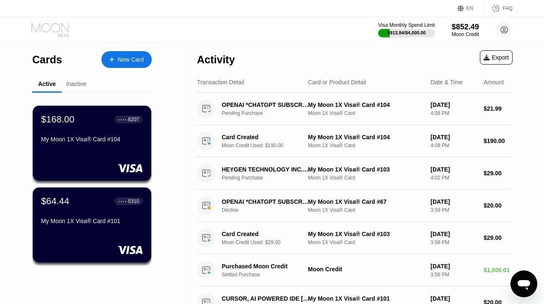
click at [42, 29] on icon at bounding box center [49, 28] width 37 height 10
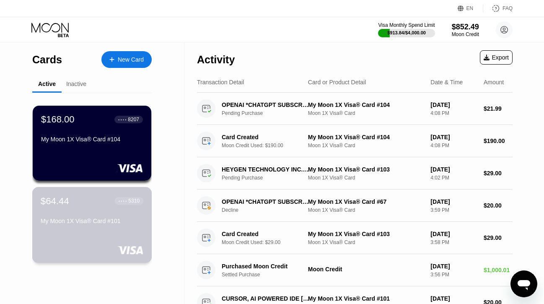
click at [81, 213] on div "$64.44 ● ● ● ● 5310 My Moon 1X Visa® Card #101" at bounding box center [92, 211] width 103 height 32
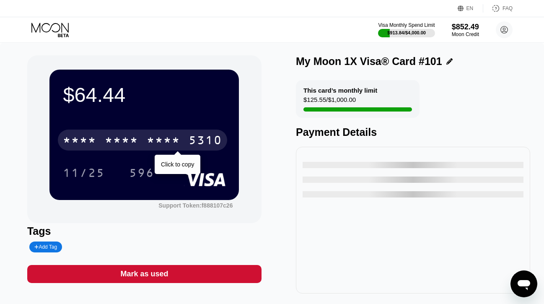
click at [101, 138] on div "* * * * * * * * * * * * 5310" at bounding box center [142, 140] width 169 height 21
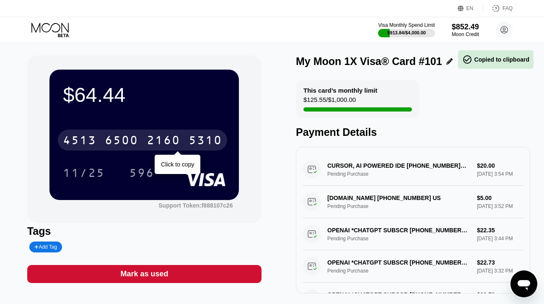
click at [101, 138] on div "[CREDIT_CARD_NUMBER]" at bounding box center [142, 140] width 169 height 21
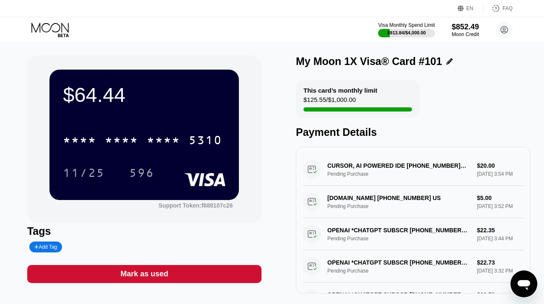
click at [54, 27] on icon at bounding box center [50, 30] width 39 height 15
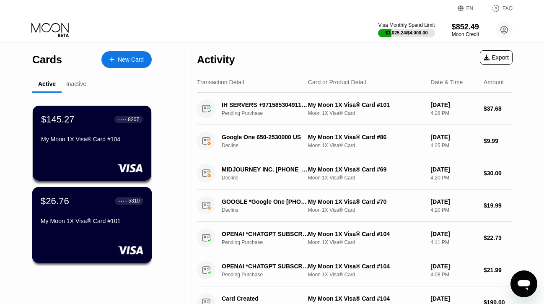
click at [79, 224] on div "My Moon 1X Visa® Card #101" at bounding box center [92, 221] width 103 height 7
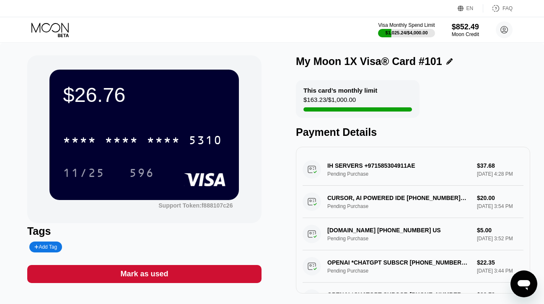
click at [116, 151] on div "* * * * * * * * * * * * 5310" at bounding box center [144, 137] width 163 height 29
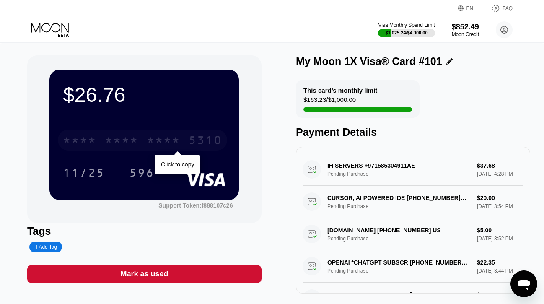
click at [120, 145] on div "* * * *" at bounding box center [122, 141] width 34 height 13
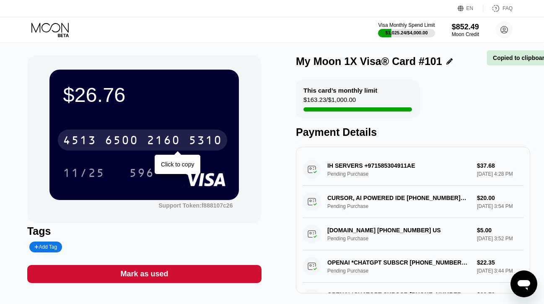
click at [120, 145] on div "6500" at bounding box center [122, 141] width 34 height 13
click at [120, 145] on div "* * * *" at bounding box center [122, 141] width 34 height 13
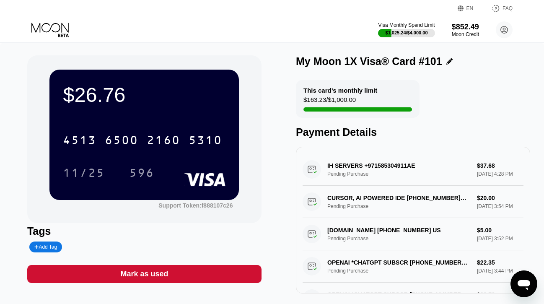
click at [45, 31] on icon at bounding box center [50, 30] width 39 height 15
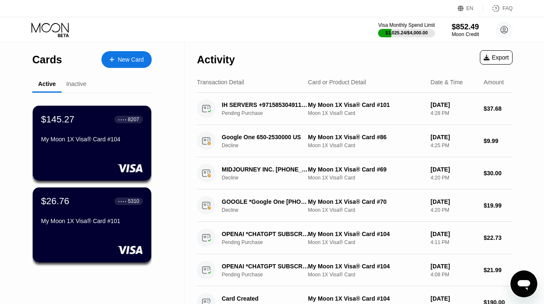
click at [134, 59] on div "New Card" at bounding box center [131, 59] width 26 height 7
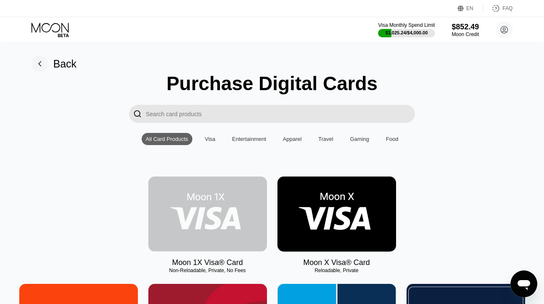
click at [180, 204] on img at bounding box center [207, 213] width 119 height 75
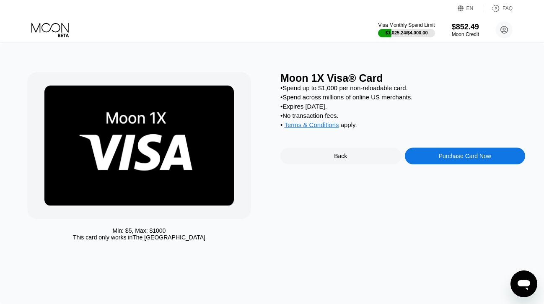
click at [439, 158] on div "Purchase Card Now" at bounding box center [465, 156] width 52 height 7
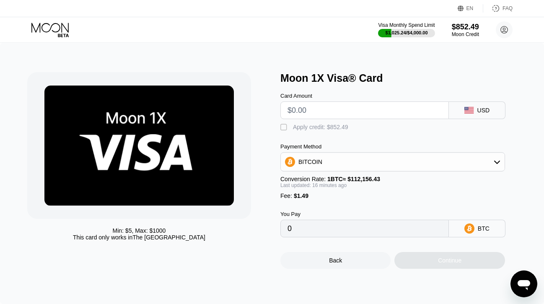
click at [329, 115] on input "text" at bounding box center [365, 110] width 154 height 17
type input "$2"
type input "0.00003112"
type input "$23.3"
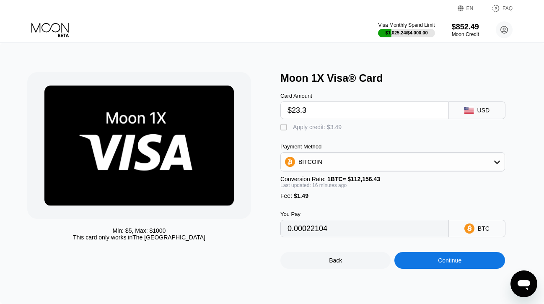
type input "0.00022059"
type input "$23.3"
click at [301, 134] on div "Card Amount $23.3 USD  Apply credit: $24.79 Payment Method BITCOIN Conversion …" at bounding box center [402, 160] width 245 height 153
click at [305, 132] on div "Card Amount $23.3 USD  Apply credit: $24.79 Payment Method BITCOIN Conversion …" at bounding box center [402, 160] width 245 height 153
click at [313, 124] on div "Apply credit: $24.79" at bounding box center [319, 127] width 52 height 7
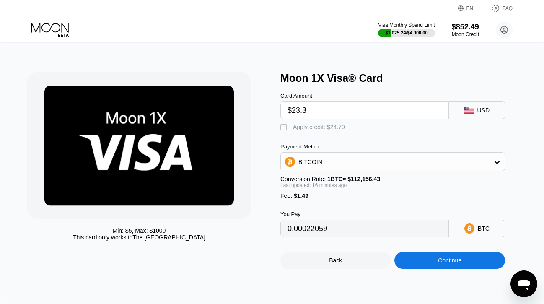
type input "0"
click at [418, 263] on div "Continue" at bounding box center [449, 260] width 110 height 17
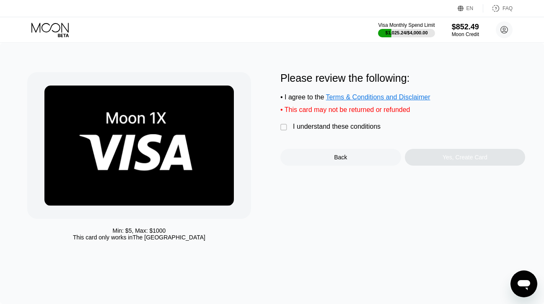
click at [349, 127] on div "I understand these conditions" at bounding box center [337, 127] width 88 height 8
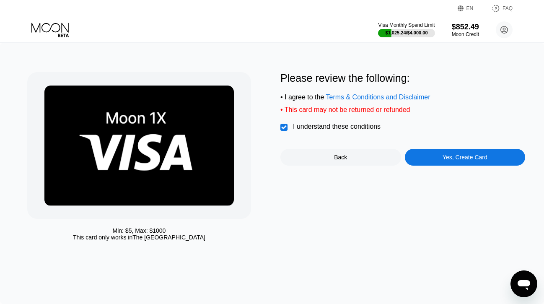
click at [423, 154] on div "Yes, Create Card" at bounding box center [465, 157] width 121 height 17
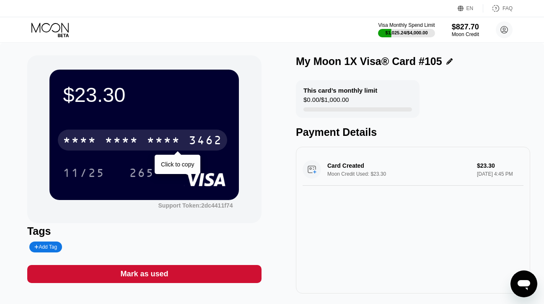
click at [168, 147] on div "* * * *" at bounding box center [164, 141] width 34 height 13
click at [166, 143] on div "2930" at bounding box center [164, 141] width 34 height 13
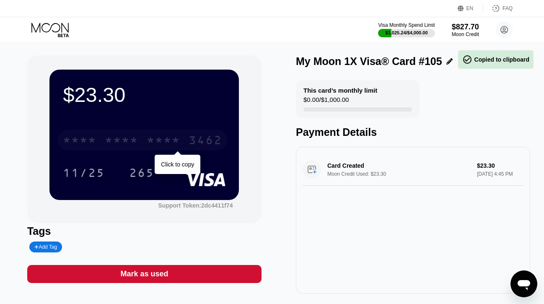
click at [166, 143] on div "* * * *" at bounding box center [164, 141] width 34 height 13
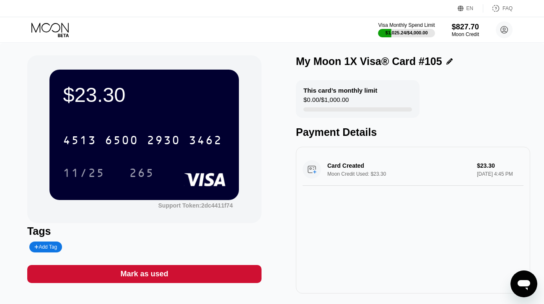
click at [55, 25] on icon at bounding box center [50, 30] width 39 height 15
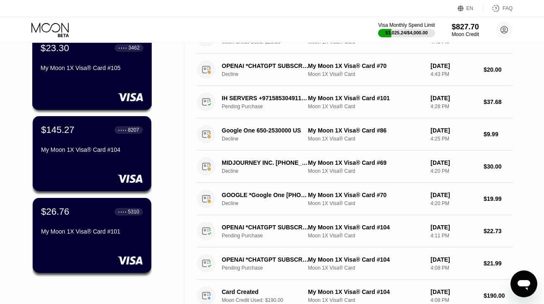
scroll to position [93, 0]
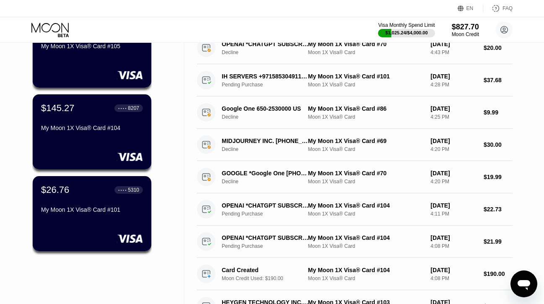
click at [83, 222] on div "$26.76 ● ● ● ● 5310 My Moon 1X Visa® Card #101" at bounding box center [92, 213] width 119 height 75
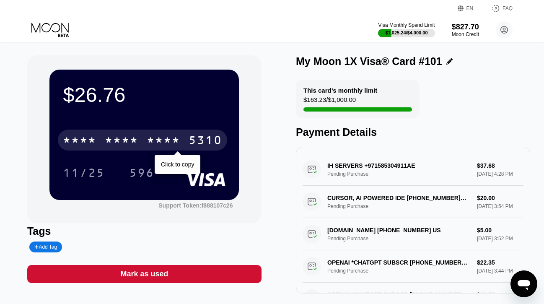
click at [148, 140] on div "* * * *" at bounding box center [164, 141] width 34 height 13
click at [148, 140] on div "2160" at bounding box center [164, 141] width 34 height 13
click at [148, 140] on div "* * * *" at bounding box center [164, 141] width 34 height 13
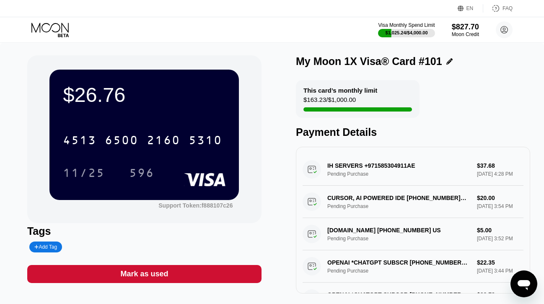
click at [53, 27] on icon at bounding box center [50, 30] width 39 height 15
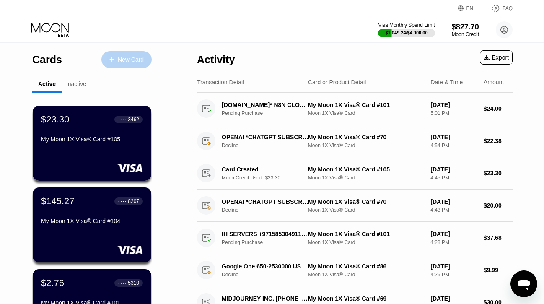
click at [132, 56] on div "New Card" at bounding box center [131, 59] width 26 height 7
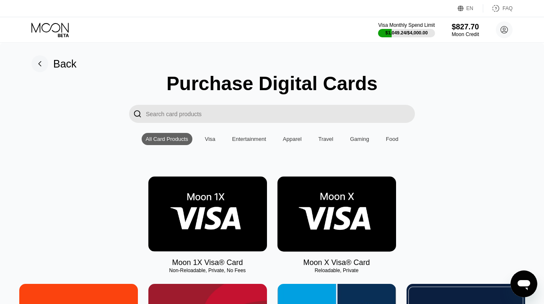
click at [202, 195] on img at bounding box center [207, 213] width 119 height 75
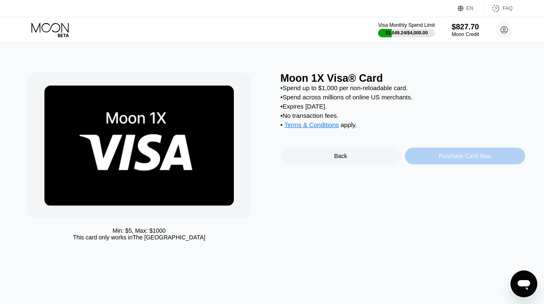
click at [413, 152] on div "Purchase Card Now" at bounding box center [465, 156] width 121 height 17
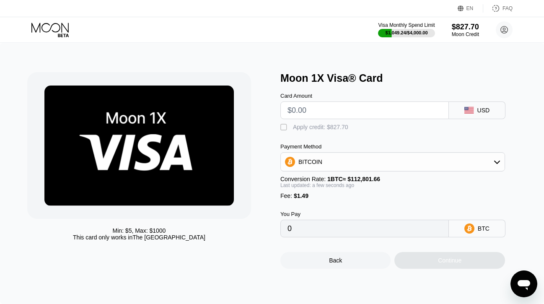
click at [321, 114] on input "text" at bounding box center [365, 110] width 154 height 17
type input "$1"
type input "0.00002208"
type input "$10"
type input "0.00010187"
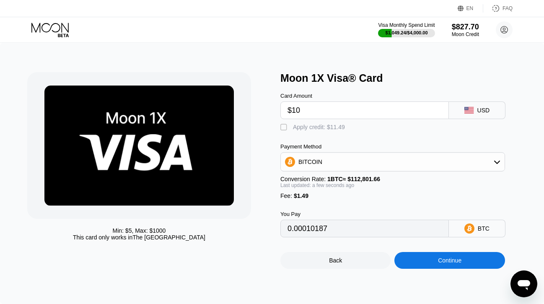
type input "$10"
click at [308, 126] on div "Apply credit: $11.49" at bounding box center [319, 127] width 52 height 7
type input "0"
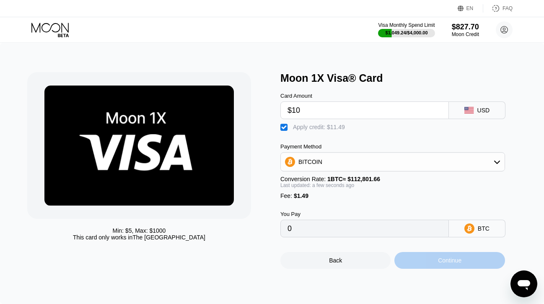
click at [408, 261] on div "Continue" at bounding box center [449, 260] width 110 height 17
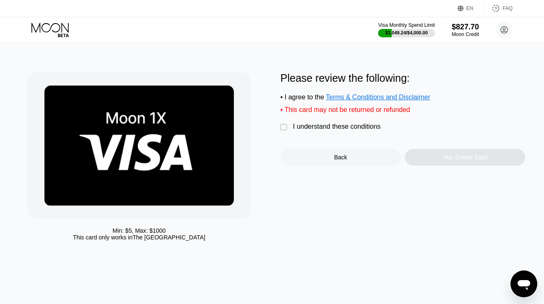
click at [333, 119] on div "Please review the following: • I agree to the Terms & Conditions and Disclaimer…" at bounding box center [402, 118] width 245 height 93
click at [334, 125] on div "I understand these conditions" at bounding box center [337, 127] width 88 height 8
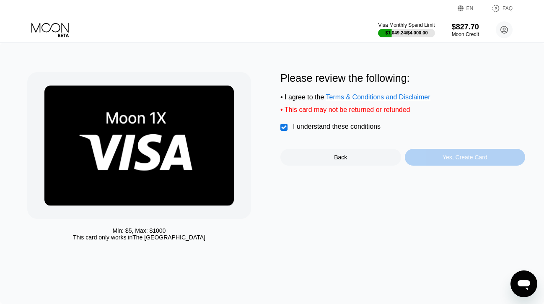
click at [430, 162] on div "Yes, Create Card" at bounding box center [465, 157] width 121 height 17
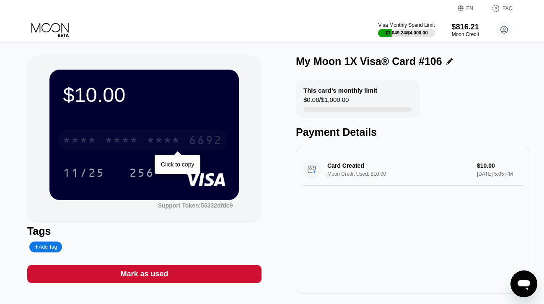
click at [165, 145] on div "* * * *" at bounding box center [164, 141] width 34 height 13
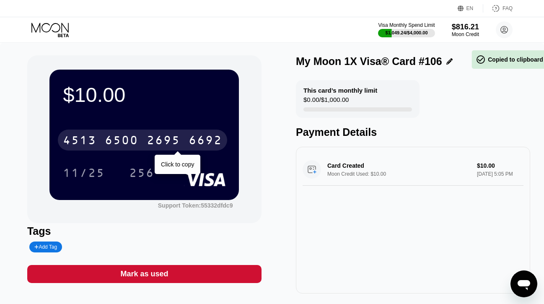
click at [165, 145] on div "2695" at bounding box center [164, 141] width 34 height 13
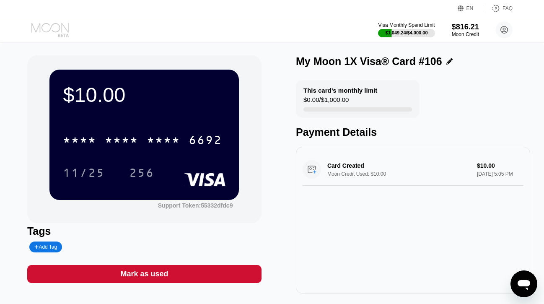
click at [57, 31] on icon at bounding box center [50, 30] width 39 height 15
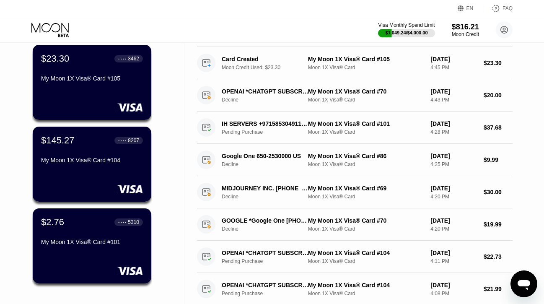
scroll to position [158, 0]
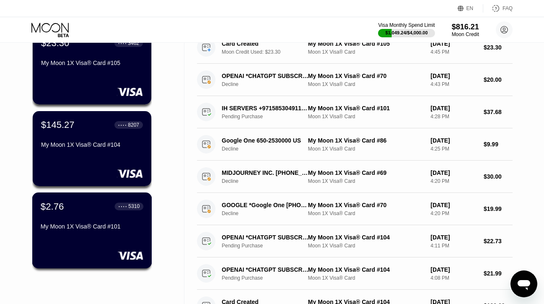
click at [87, 249] on div "$2.76 ● ● ● ● 5310 My Moon 1X Visa® Card #101" at bounding box center [92, 230] width 120 height 76
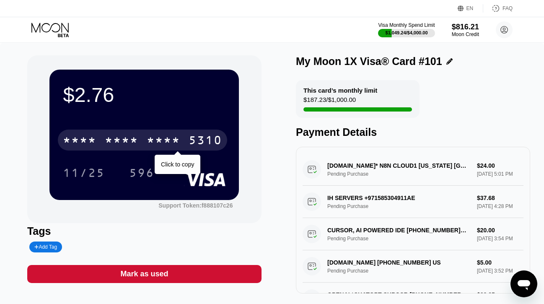
click at [116, 140] on div "* * * *" at bounding box center [122, 141] width 34 height 13
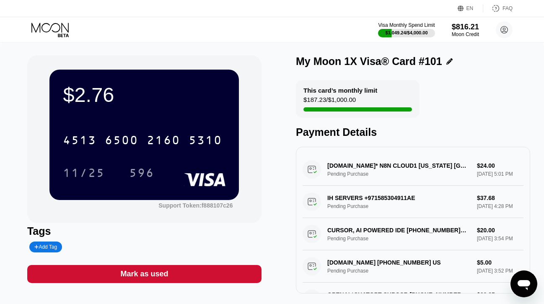
click at [189, 280] on div "Mark as used" at bounding box center [144, 274] width 234 height 18
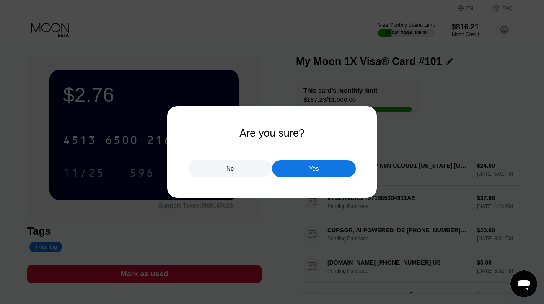
click at [293, 176] on div "Yes" at bounding box center [314, 168] width 84 height 17
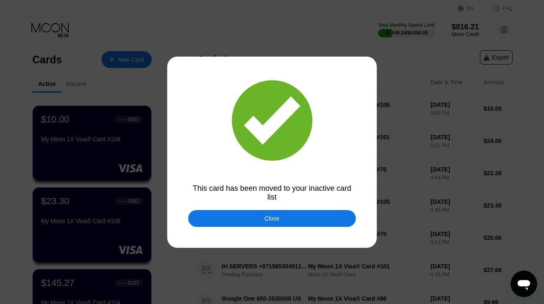
click at [213, 217] on div "Close" at bounding box center [272, 218] width 168 height 17
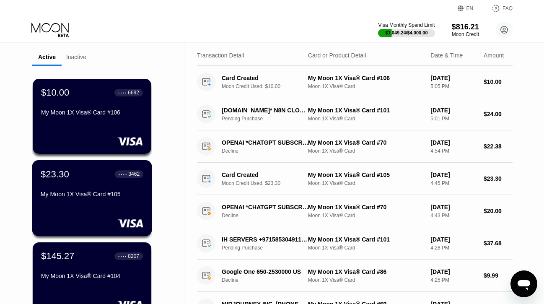
scroll to position [38, 0]
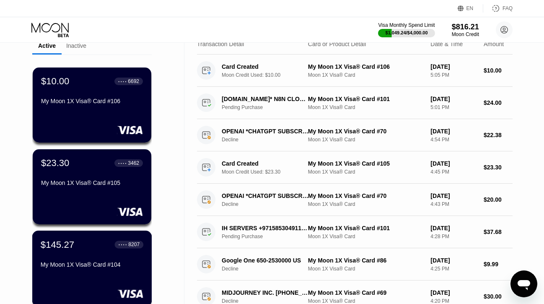
click at [77, 244] on div "$145.27 ● ● ● ● 8207" at bounding box center [92, 244] width 103 height 11
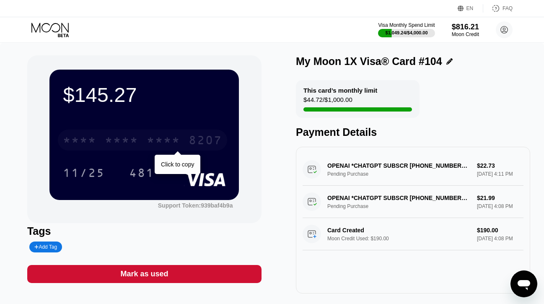
click at [112, 141] on div "* * * *" at bounding box center [122, 141] width 34 height 13
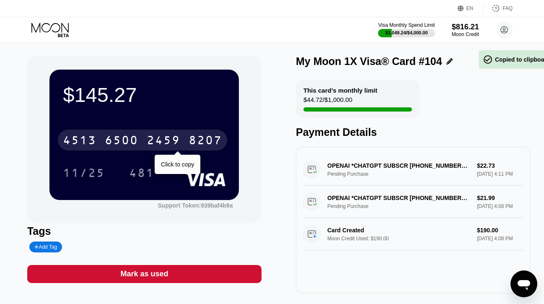
click at [112, 141] on div "6500" at bounding box center [122, 141] width 34 height 13
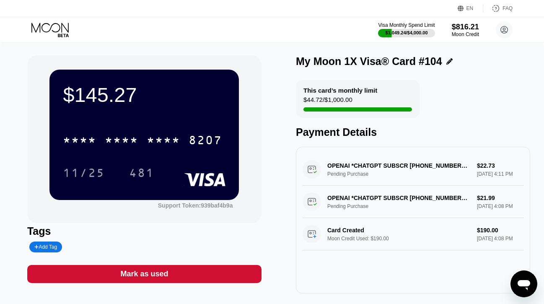
click at [61, 30] on icon at bounding box center [50, 30] width 39 height 15
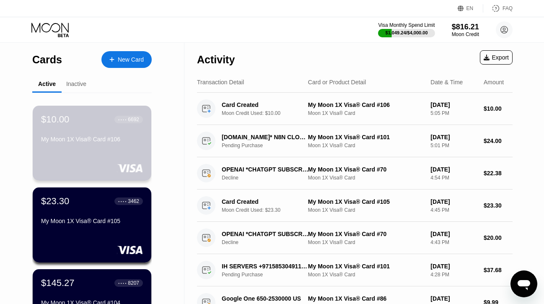
click at [91, 143] on div "My Moon 1X Visa® Card #106" at bounding box center [92, 141] width 102 height 10
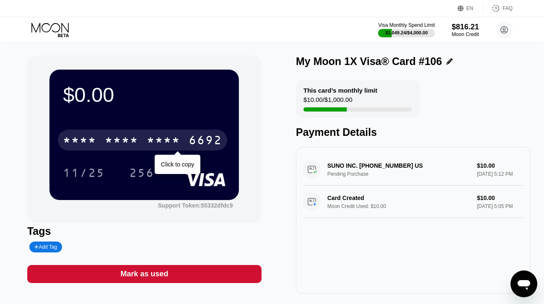
click at [150, 142] on div "* * * *" at bounding box center [164, 141] width 34 height 13
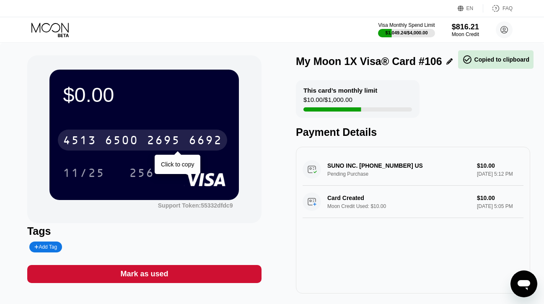
click at [150, 142] on div "2695" at bounding box center [164, 141] width 34 height 13
click at [150, 142] on div "* * * *" at bounding box center [164, 141] width 34 height 13
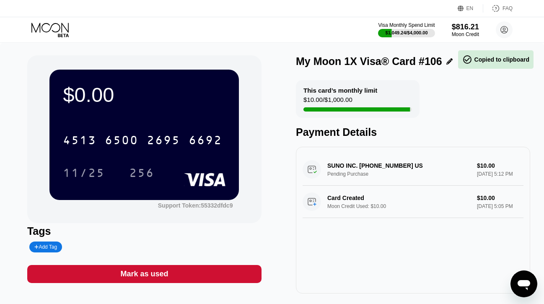
click at [149, 270] on div "Mark as used" at bounding box center [144, 274] width 48 height 10
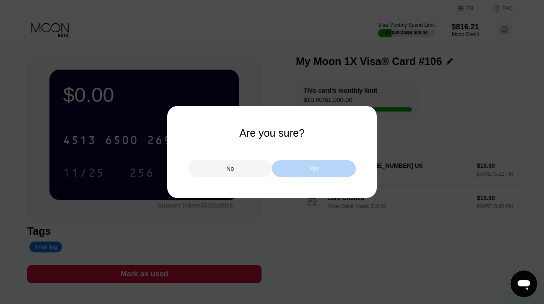
click at [294, 168] on div "Yes" at bounding box center [314, 168] width 84 height 17
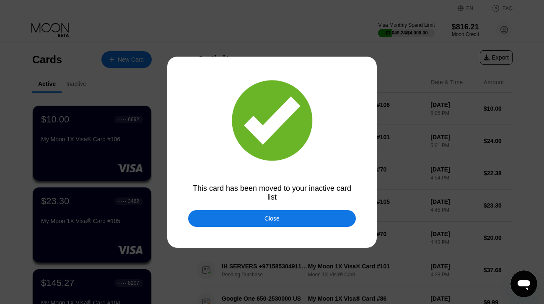
click at [241, 217] on div "Close" at bounding box center [272, 218] width 168 height 17
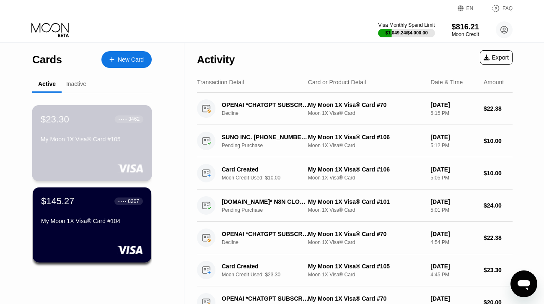
click at [94, 146] on div "$23.30 ● ● ● ● 3462 My Moon 1X Visa® Card #105" at bounding box center [92, 143] width 120 height 76
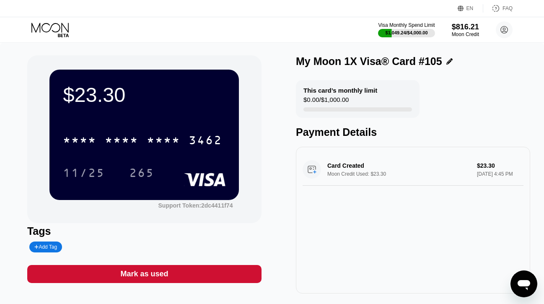
click at [42, 26] on icon at bounding box center [50, 30] width 39 height 15
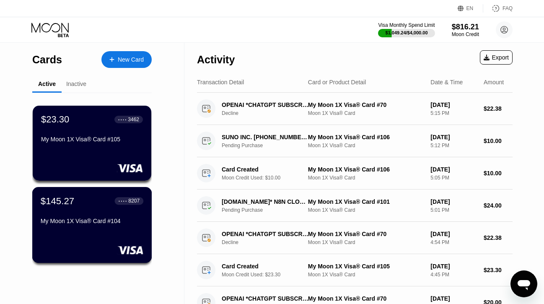
click at [69, 215] on div "$145.27 ● ● ● ● 8207 My Moon 1X Visa® Card #104" at bounding box center [92, 211] width 103 height 32
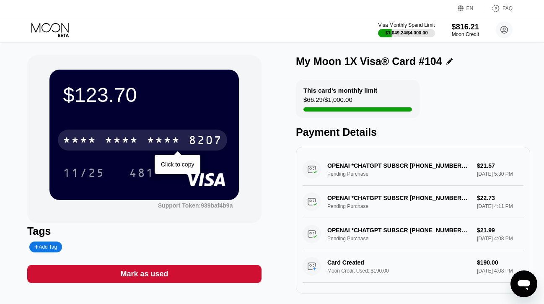
click at [130, 138] on div "* * * *" at bounding box center [122, 141] width 34 height 13
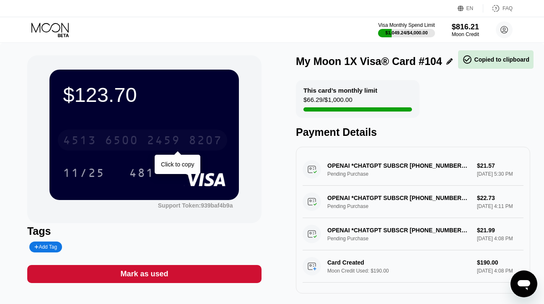
click at [130, 138] on div "6500" at bounding box center [122, 141] width 34 height 13
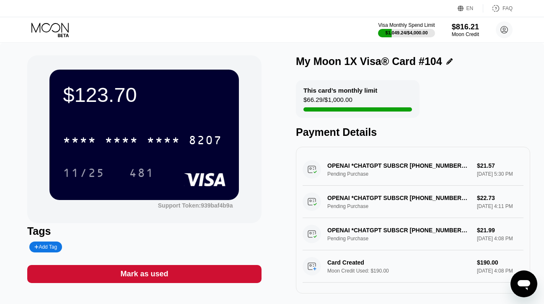
click at [56, 25] on icon at bounding box center [50, 30] width 39 height 15
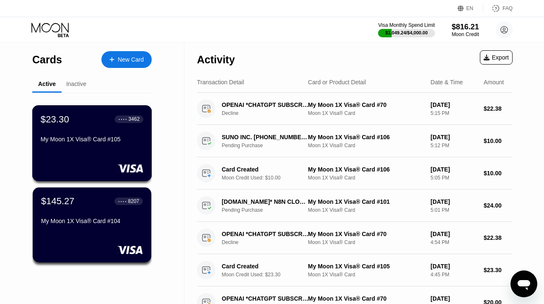
click at [77, 138] on div "My Moon 1X Visa® Card #105" at bounding box center [92, 139] width 103 height 7
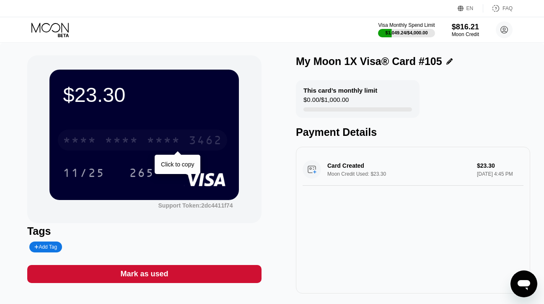
click at [99, 142] on div "* * * * * * * * * * * * 3462" at bounding box center [142, 140] width 169 height 21
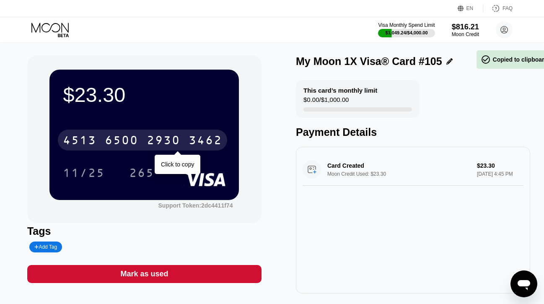
click at [99, 142] on div "4513 6500 2930 3462" at bounding box center [142, 140] width 169 height 21
